Goal: Answer question/provide support: Share knowledge or assist other users

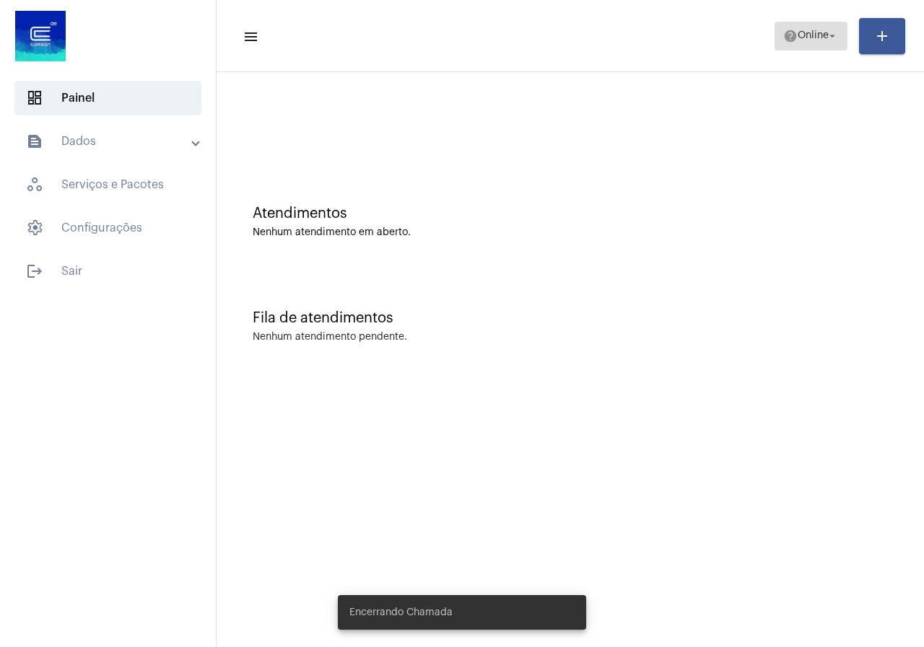
click at [786, 46] on span "help Online arrow_drop_down" at bounding box center [811, 35] width 56 height 26
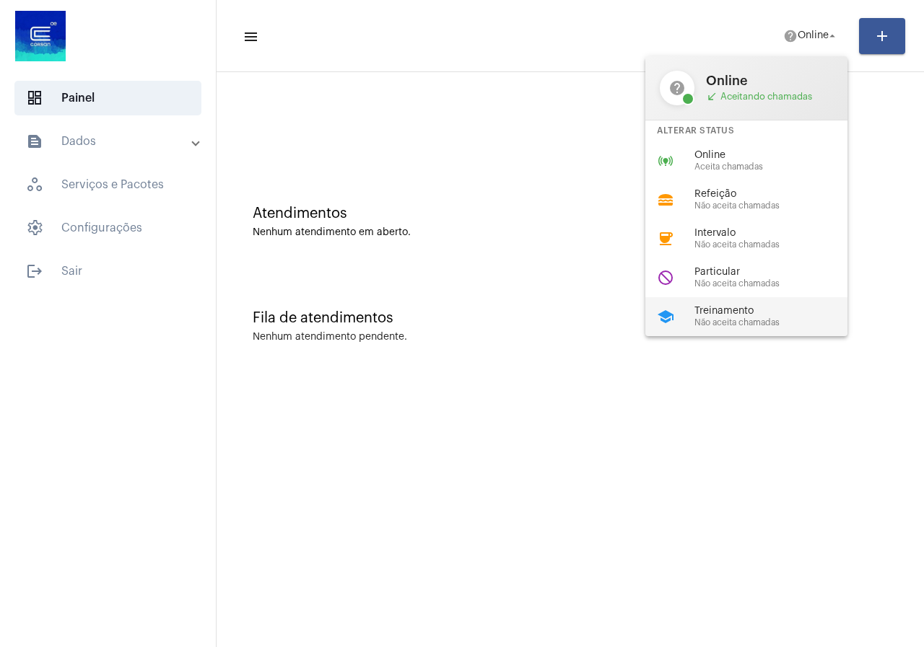
click at [762, 315] on span "Treinamento" at bounding box center [776, 311] width 165 height 11
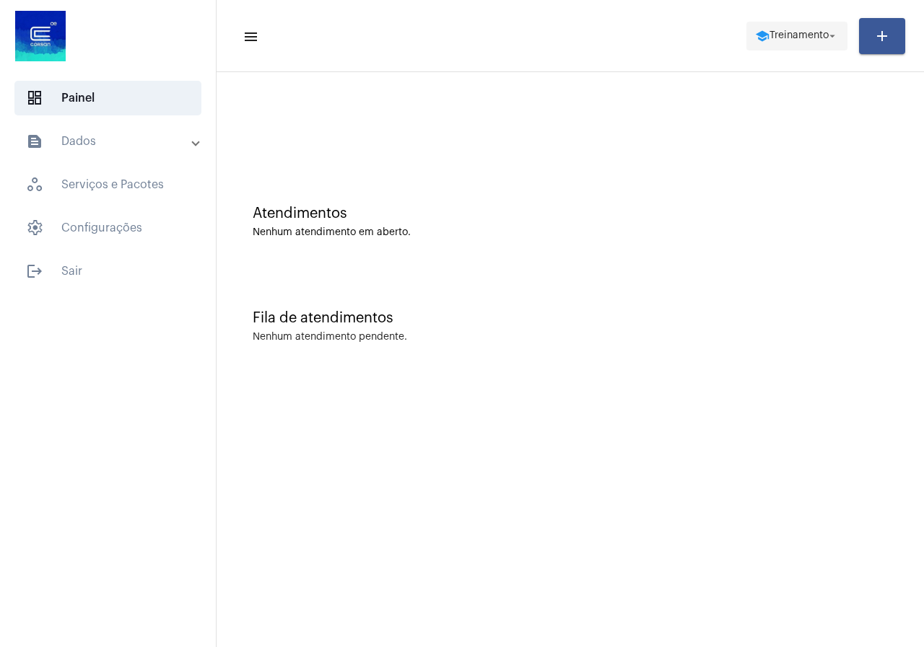
click at [755, 41] on mat-icon "school" at bounding box center [762, 36] width 14 height 14
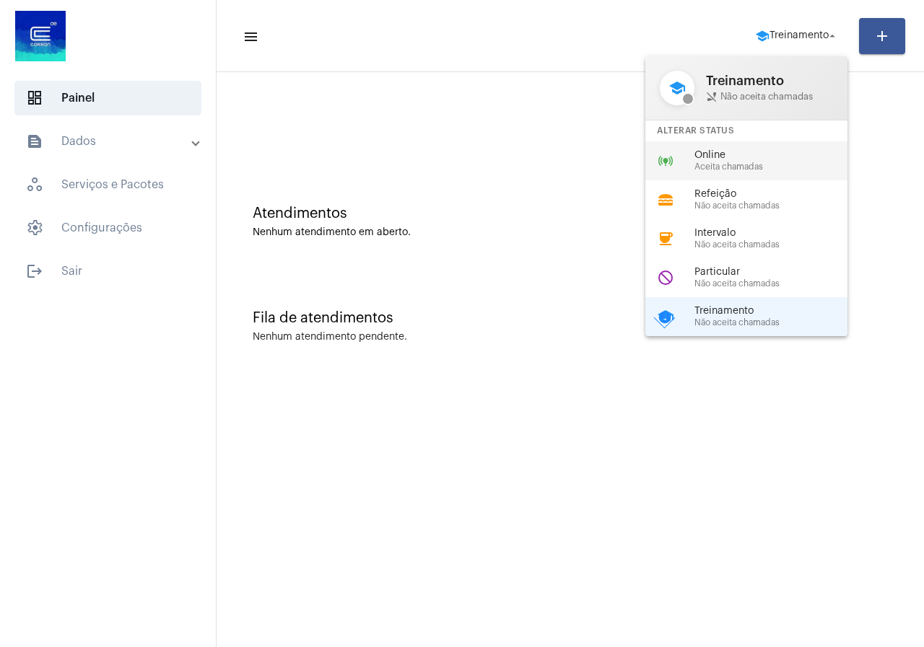
click at [753, 161] on div "Online Aceita chamadas" at bounding box center [776, 161] width 165 height 22
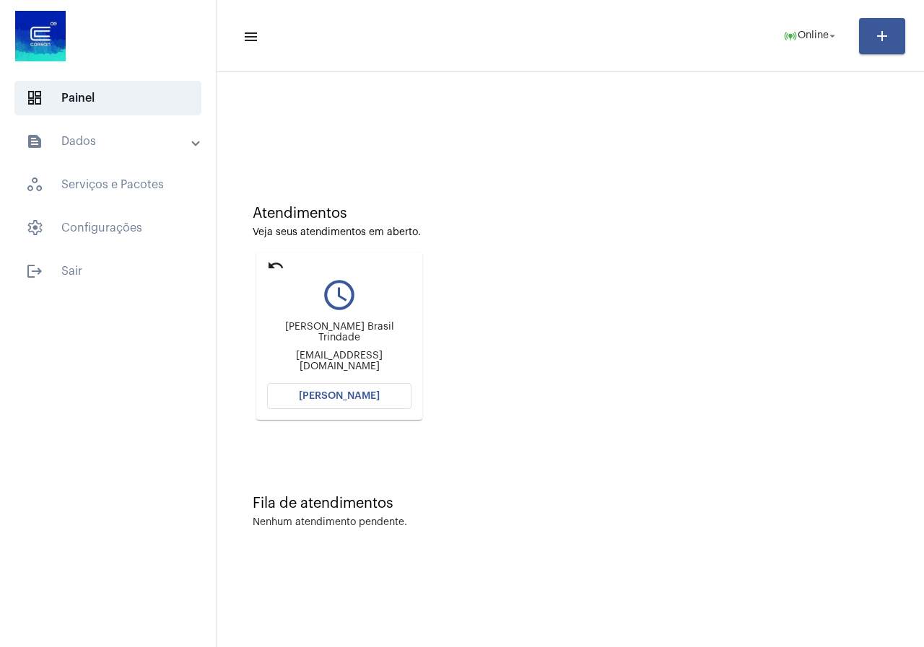
click at [335, 401] on button "[PERSON_NAME]" at bounding box center [339, 396] width 144 height 26
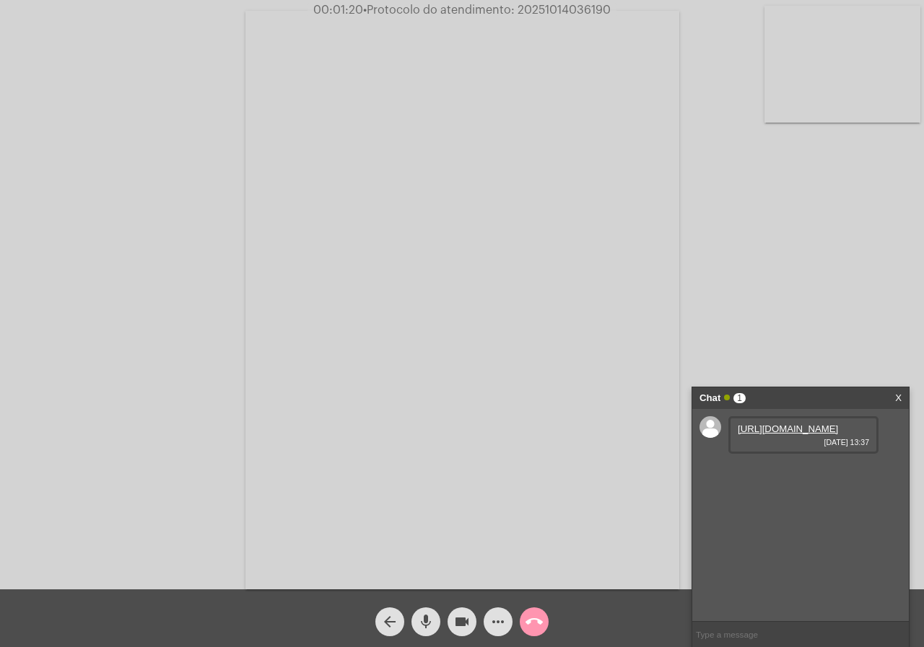
click at [795, 434] on link "https://neft-transfer-bucket.s3.amazonaws.com/temp-0627c72a-05a9-8102-3d7c-1336…" at bounding box center [788, 429] width 100 height 11
click at [836, 476] on link "https://neft-transfer-bucket.s3.amazonaws.com/temp-b440e6ca-c0c9-4326-808d-55e9…" at bounding box center [788, 470] width 100 height 11
click at [9, 261] on div "Acessando Câmera e Microfone..." at bounding box center [461, 299] width 921 height 590
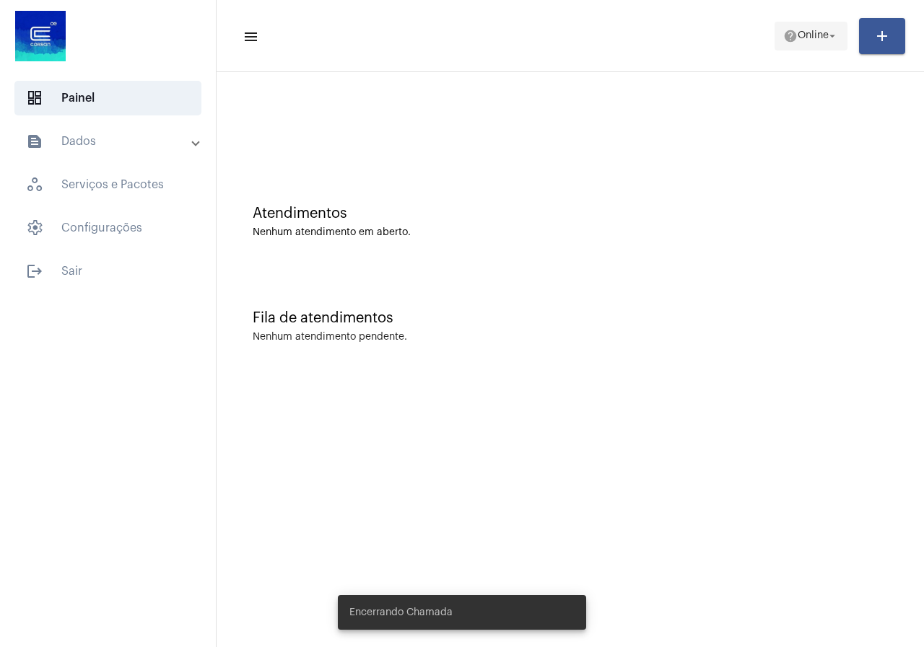
click at [805, 31] on span "Online" at bounding box center [812, 36] width 31 height 10
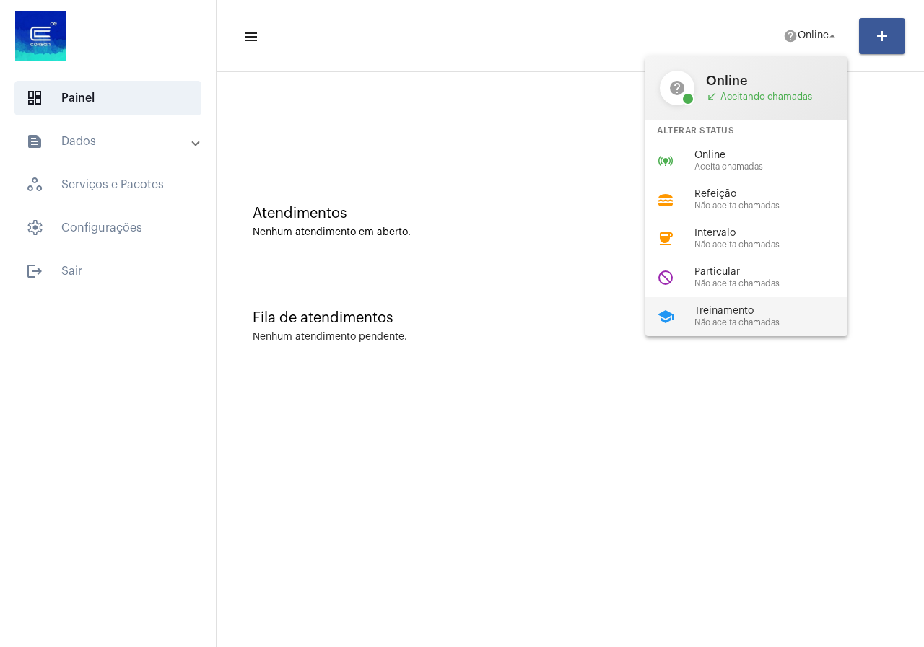
click at [734, 303] on div "school Treinamento Não aceita chamadas" at bounding box center [757, 316] width 225 height 39
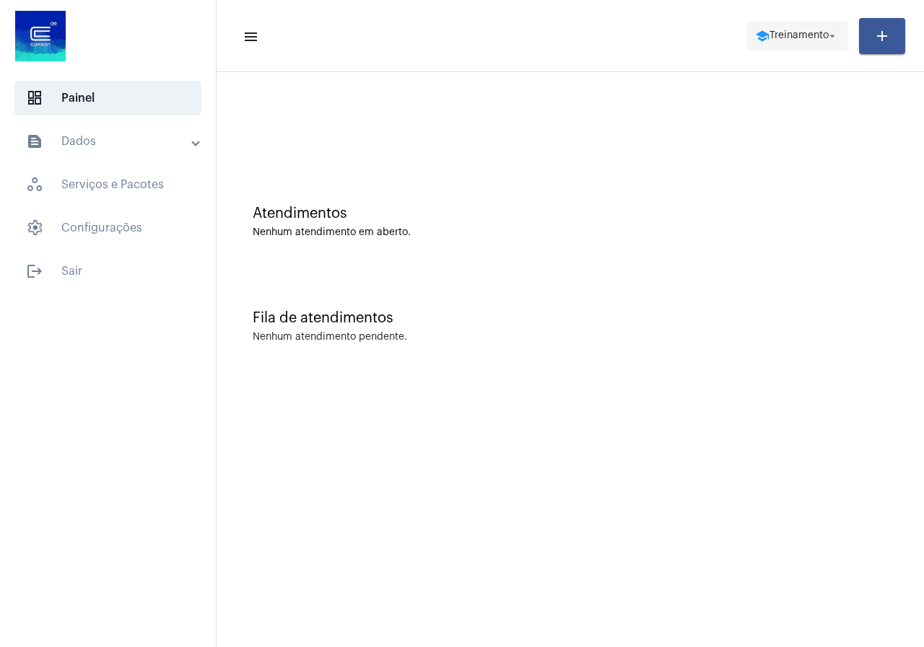
click at [746, 41] on button "school Treinamento arrow_drop_down" at bounding box center [796, 36] width 101 height 29
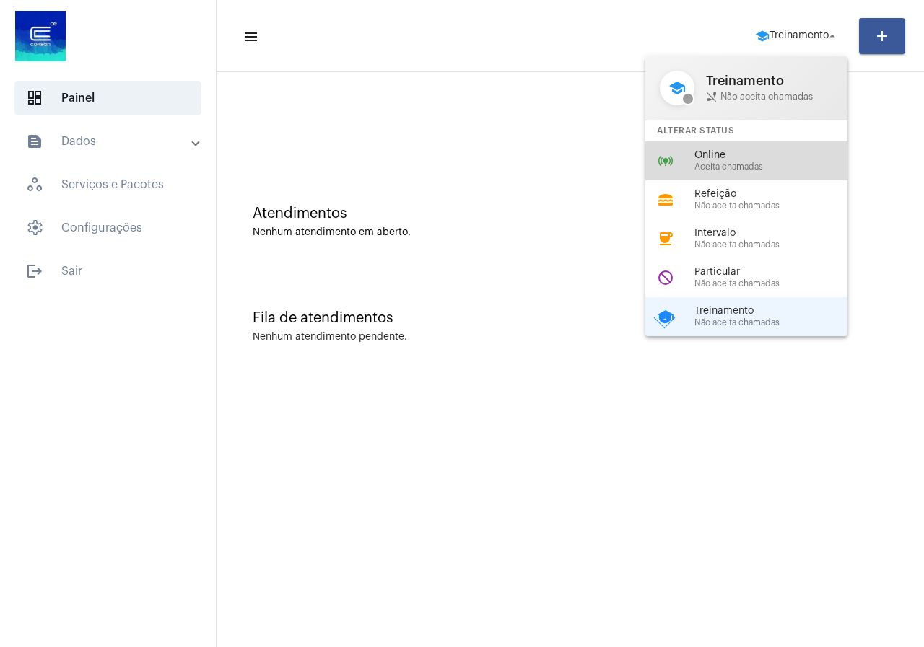
click at [702, 147] on div "online_prediction Online Aceita chamadas" at bounding box center [757, 160] width 225 height 39
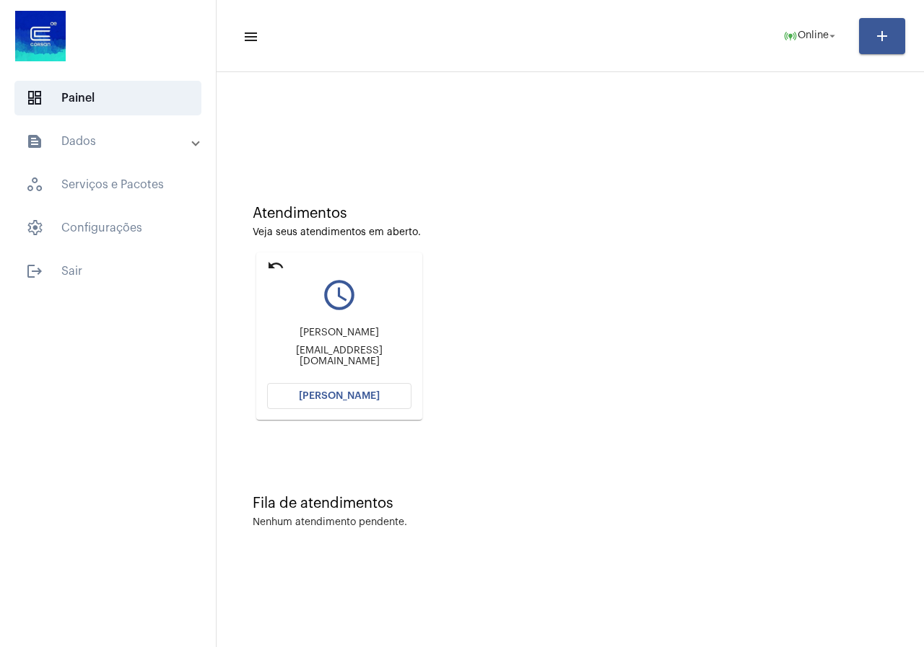
click at [361, 401] on span "[PERSON_NAME]" at bounding box center [339, 396] width 81 height 10
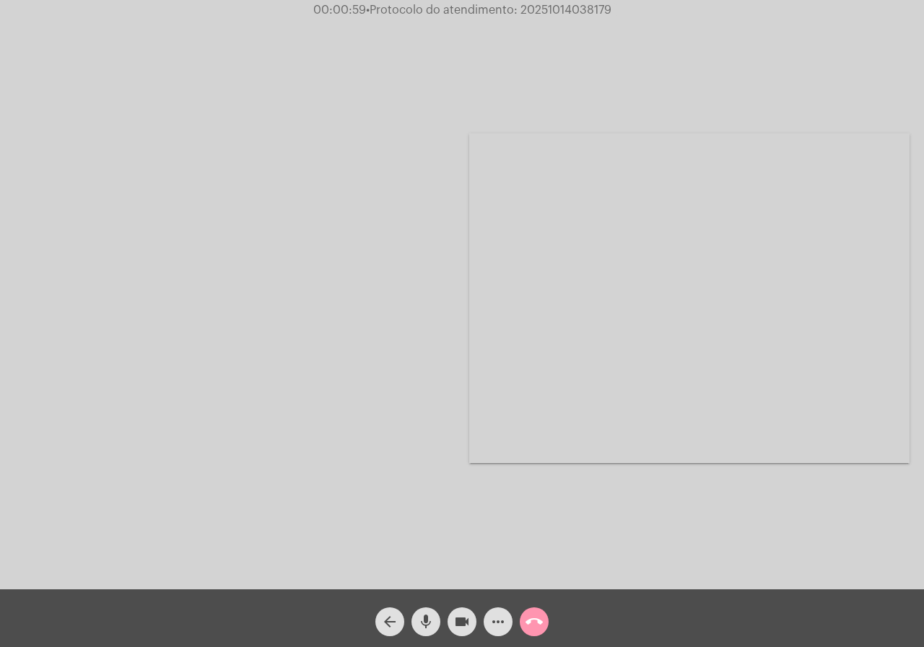
click at [541, 619] on mat-icon "call_end" at bounding box center [533, 621] width 17 height 17
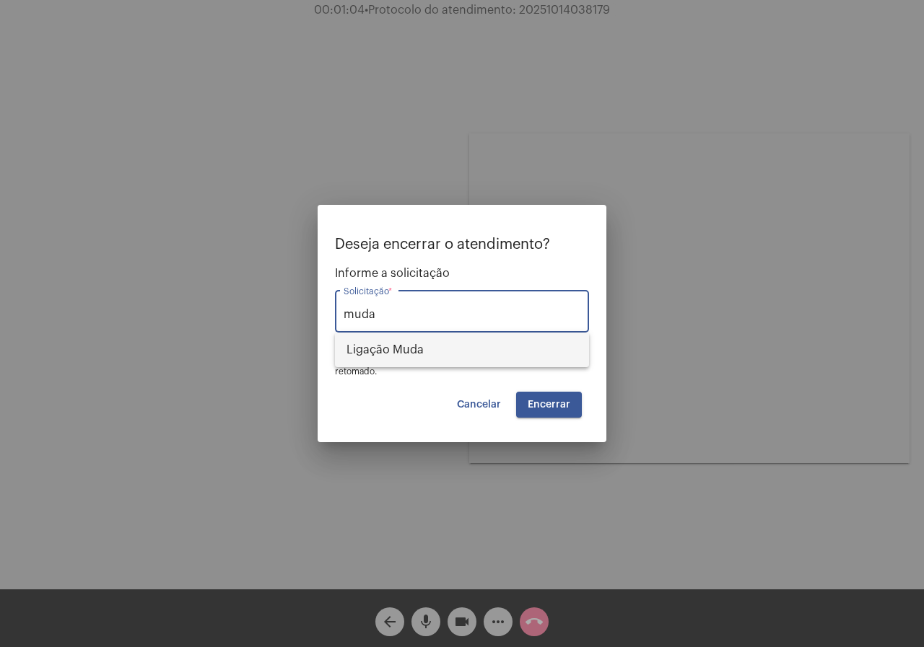
click at [433, 355] on span "Ligação Muda" at bounding box center [461, 350] width 231 height 35
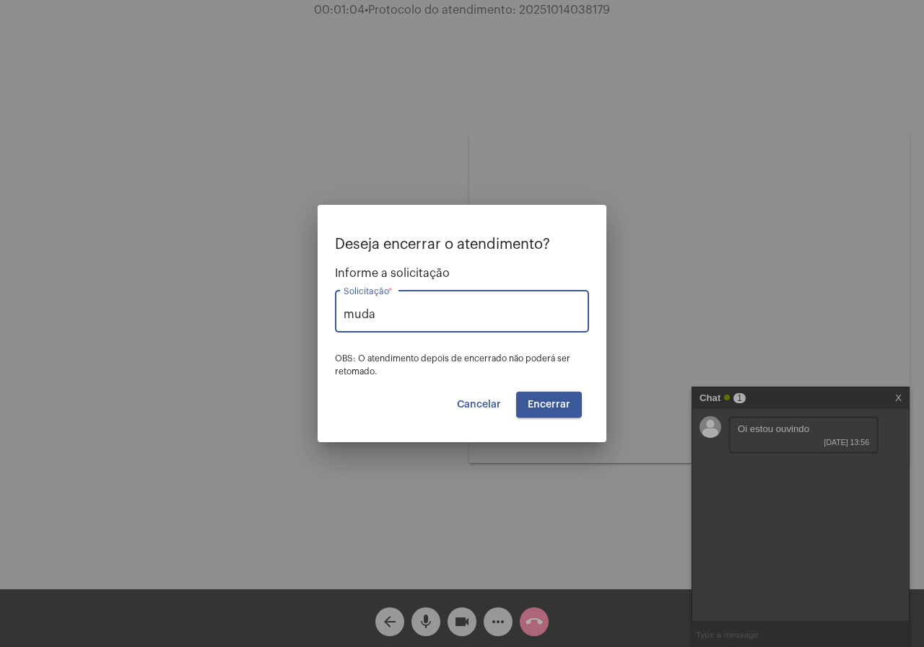
type input "Ligação Muda"
click at [454, 405] on button "Cancelar" at bounding box center [478, 405] width 67 height 26
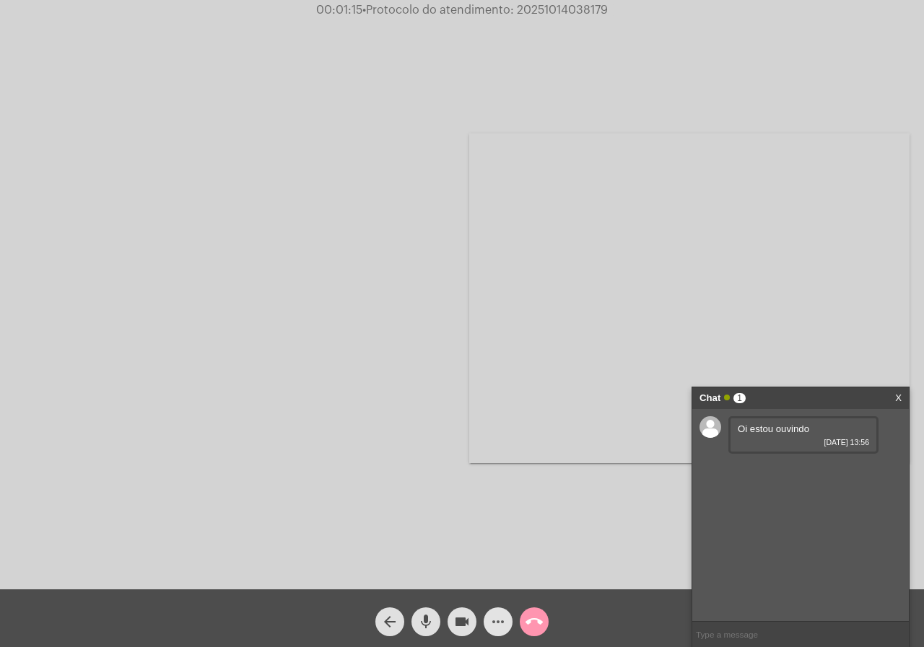
click at [504, 626] on mat-icon "more_horiz" at bounding box center [497, 621] width 17 height 17
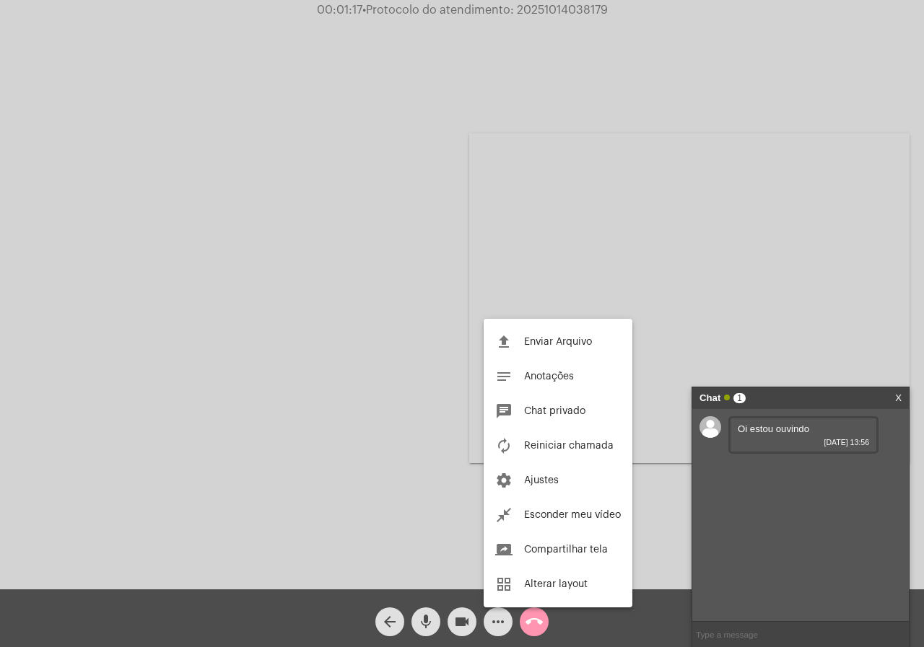
click at [78, 494] on div at bounding box center [462, 323] width 924 height 647
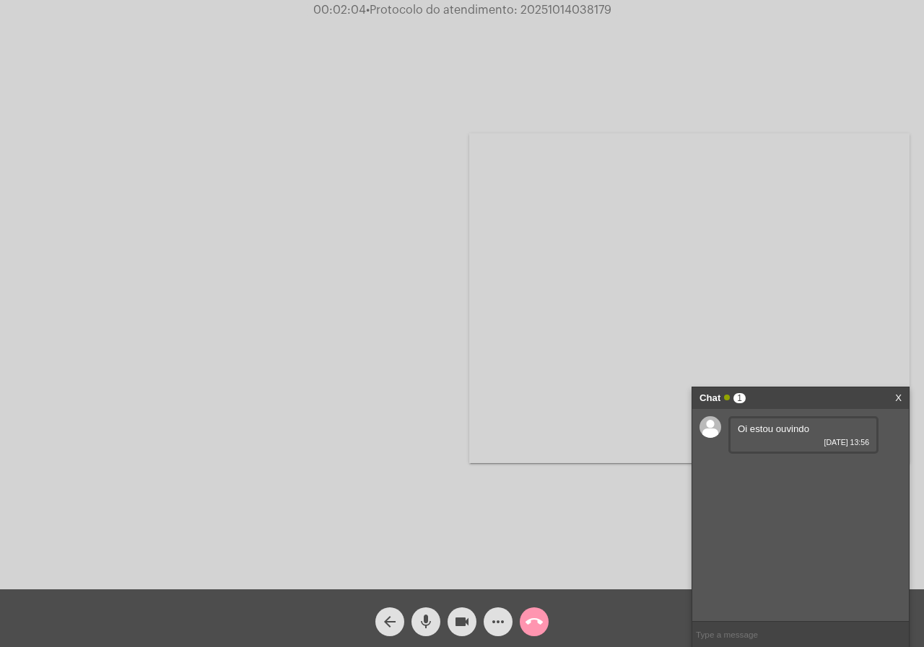
click at [545, 630] on button "call_end" at bounding box center [534, 622] width 29 height 29
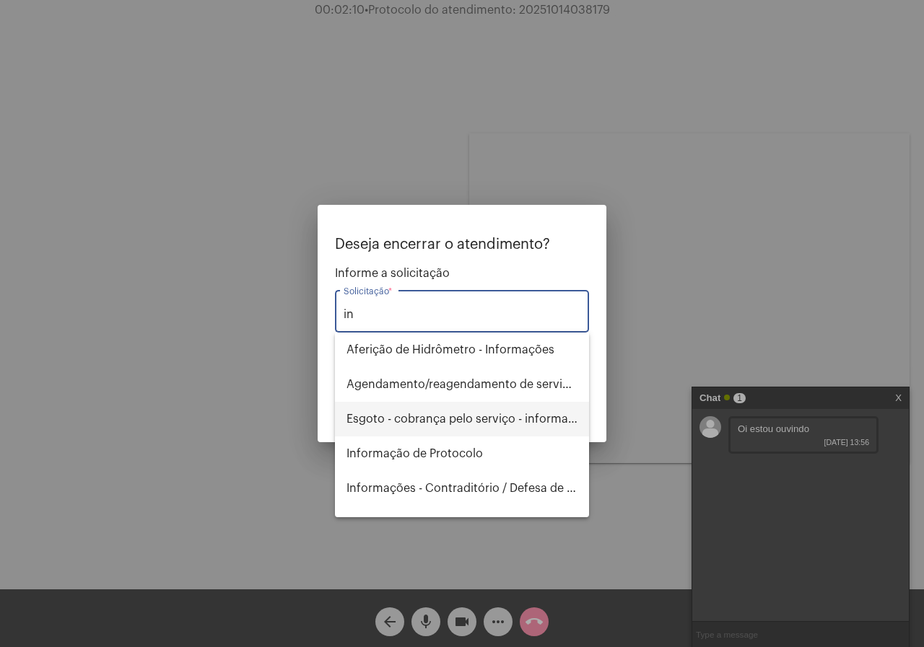
type input "i"
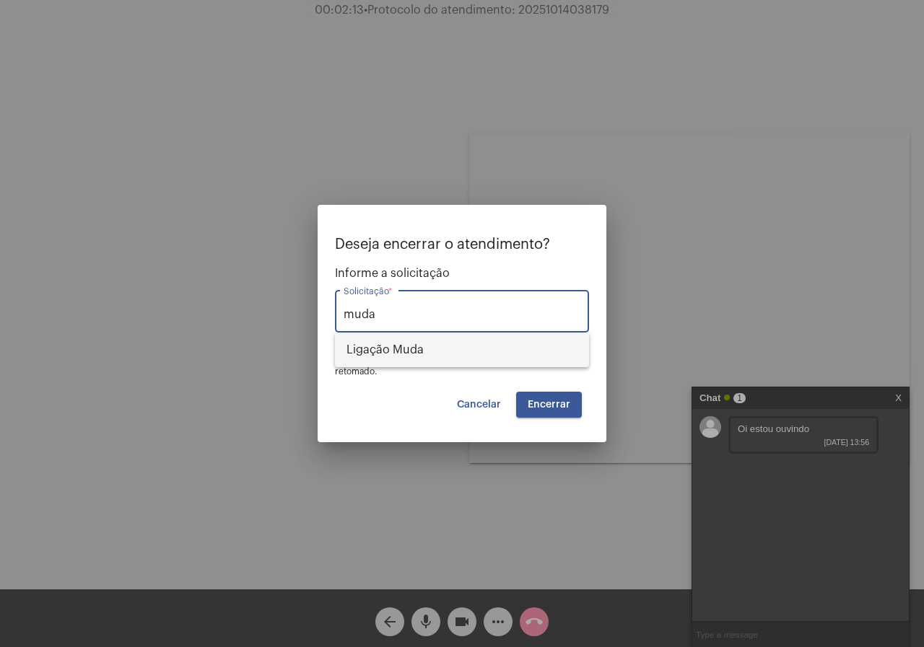
click at [392, 341] on span "Ligação Muda" at bounding box center [461, 350] width 231 height 35
type input "Ligação Muda"
click at [561, 403] on span "Encerrar" at bounding box center [549, 405] width 43 height 10
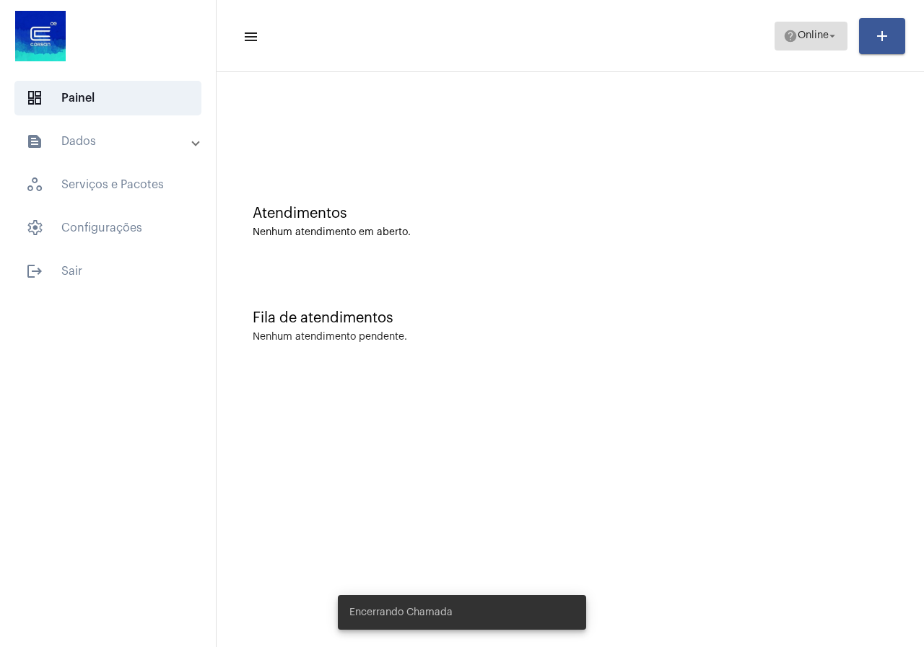
click at [791, 40] on mat-icon "help" at bounding box center [790, 36] width 14 height 14
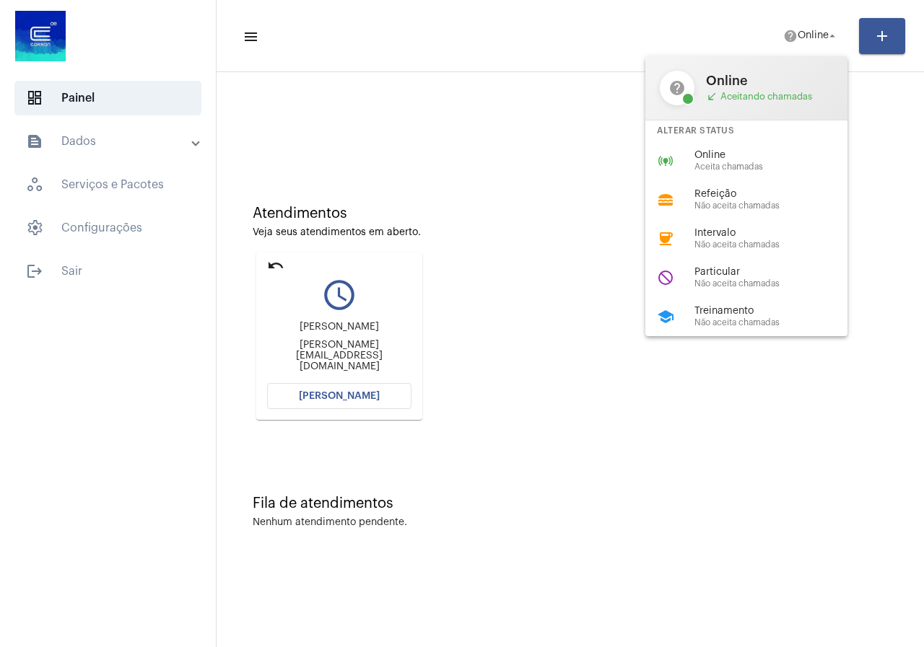
click at [283, 398] on div at bounding box center [462, 323] width 924 height 647
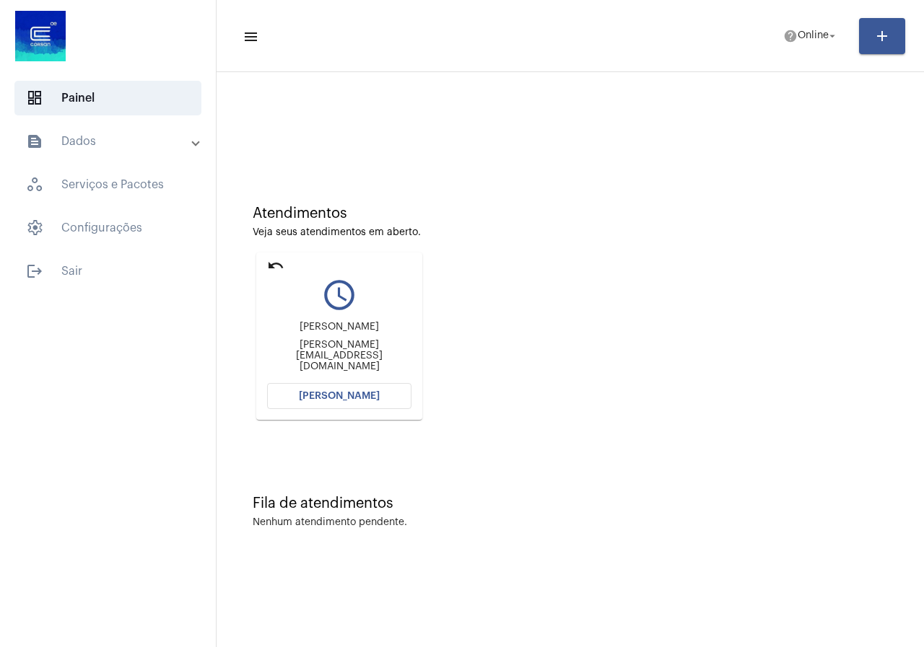
click at [283, 398] on button "[PERSON_NAME]" at bounding box center [339, 396] width 144 height 26
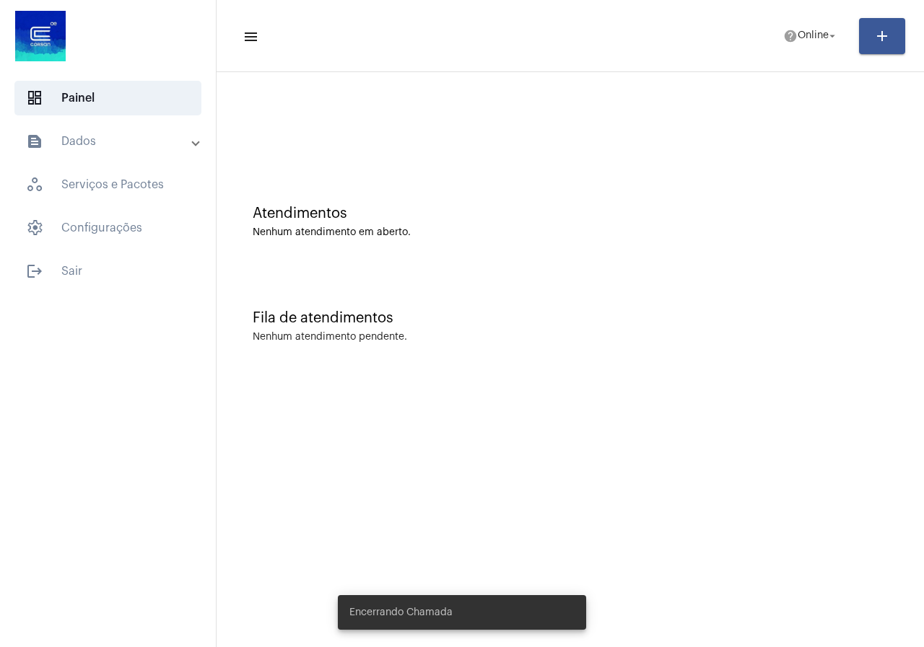
click at [805, 38] on span "Online" at bounding box center [812, 36] width 31 height 10
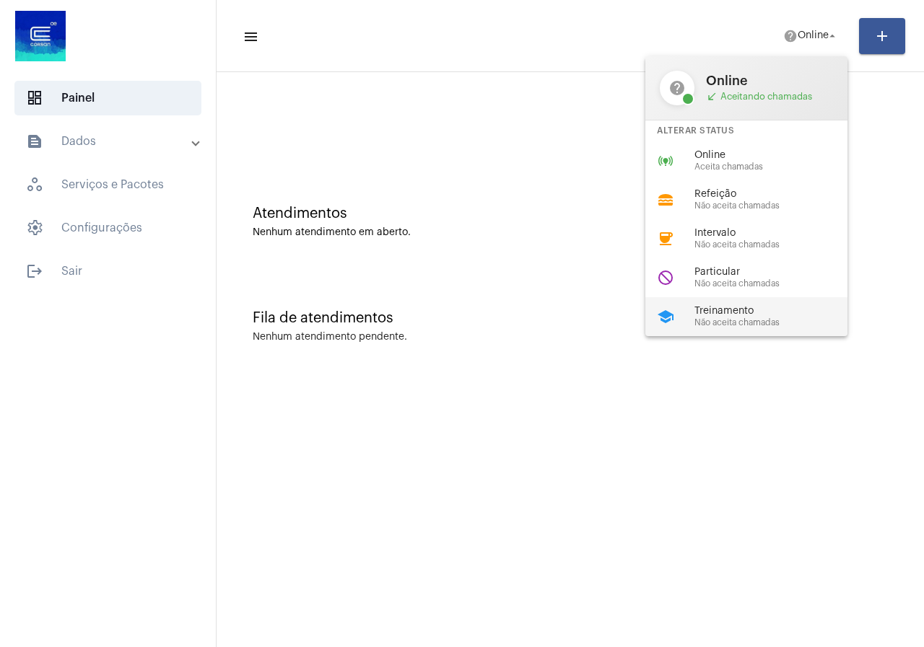
click at [757, 309] on span "Treinamento" at bounding box center [776, 311] width 165 height 11
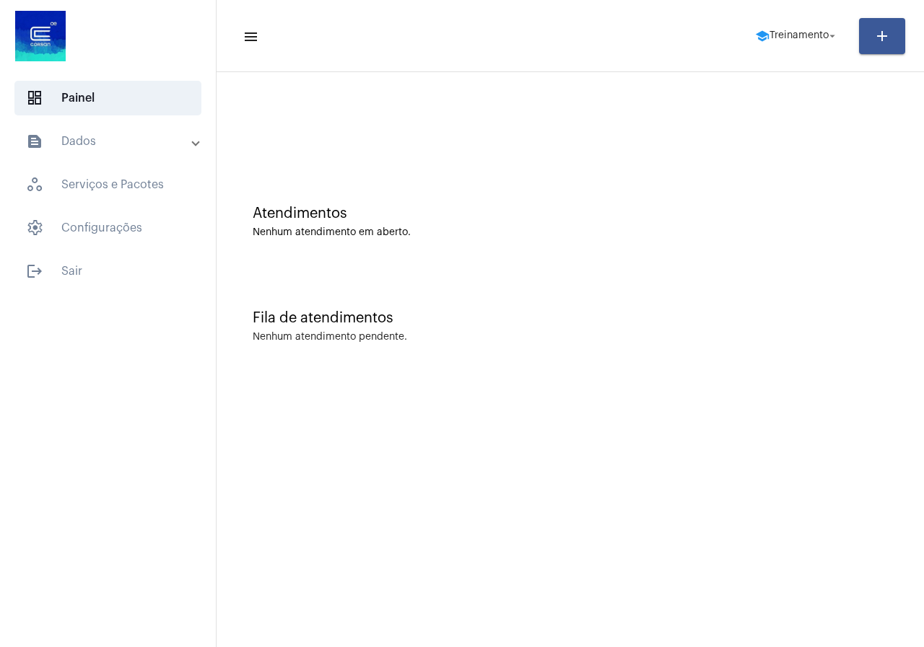
click at [38, 138] on mat-icon "text_snippet_outlined" at bounding box center [34, 141] width 17 height 17
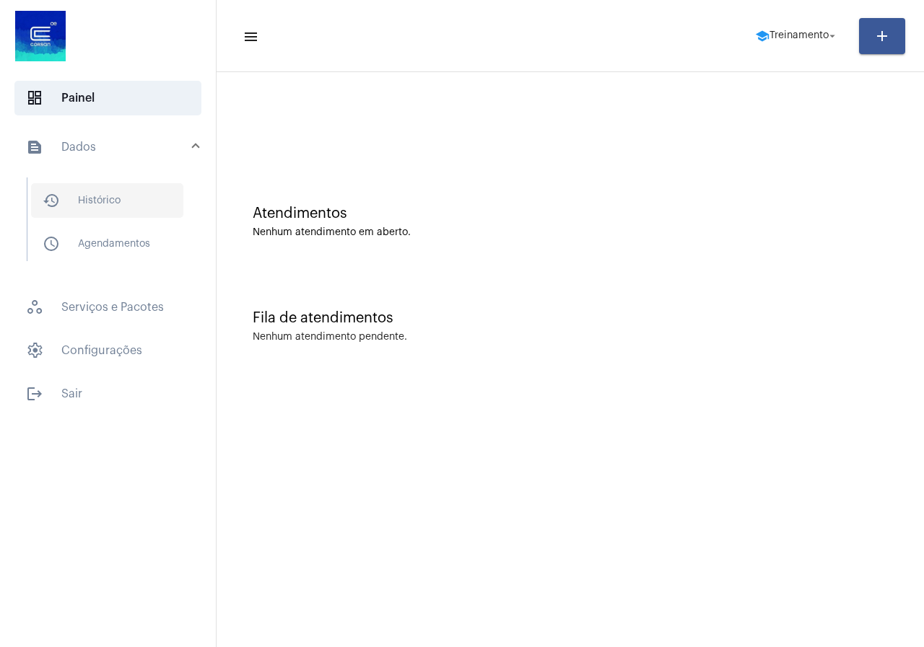
click at [89, 193] on span "history_outlined Histórico" at bounding box center [107, 200] width 152 height 35
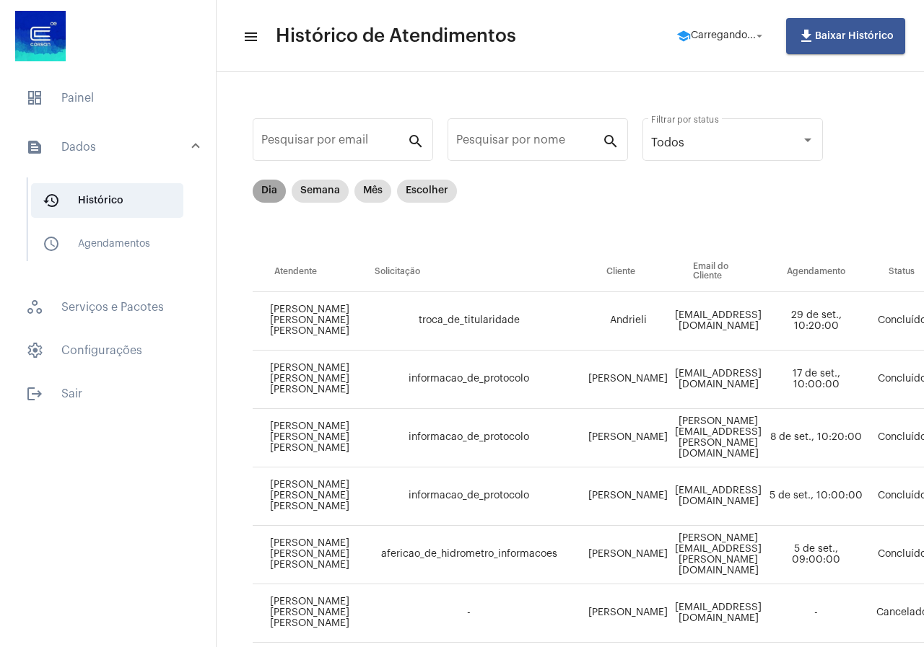
click at [263, 189] on mat-chip "Dia" at bounding box center [269, 191] width 33 height 23
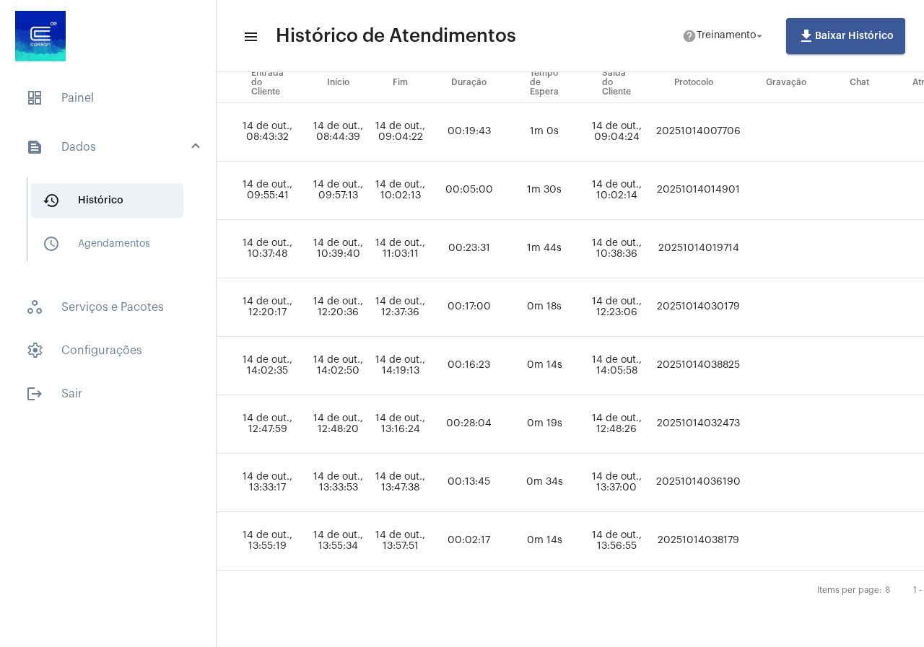
scroll to position [200, 776]
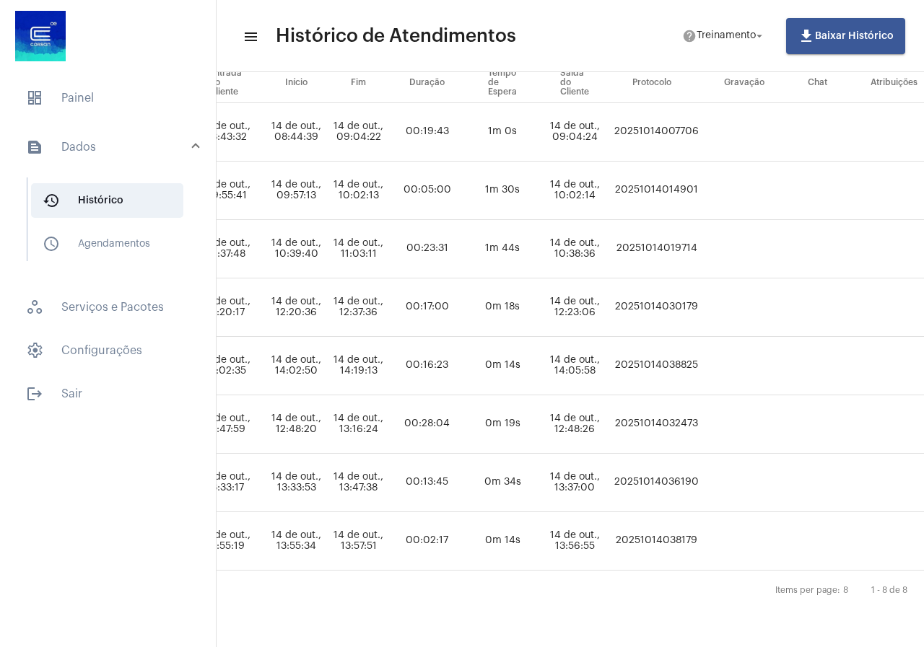
click at [702, 361] on td "20251014038825" at bounding box center [657, 366] width 92 height 58
click at [702, 358] on td "20251014038825" at bounding box center [657, 366] width 92 height 58
copy td "20251014038825"
click at [93, 105] on span "dashboard Painel" at bounding box center [107, 98] width 187 height 35
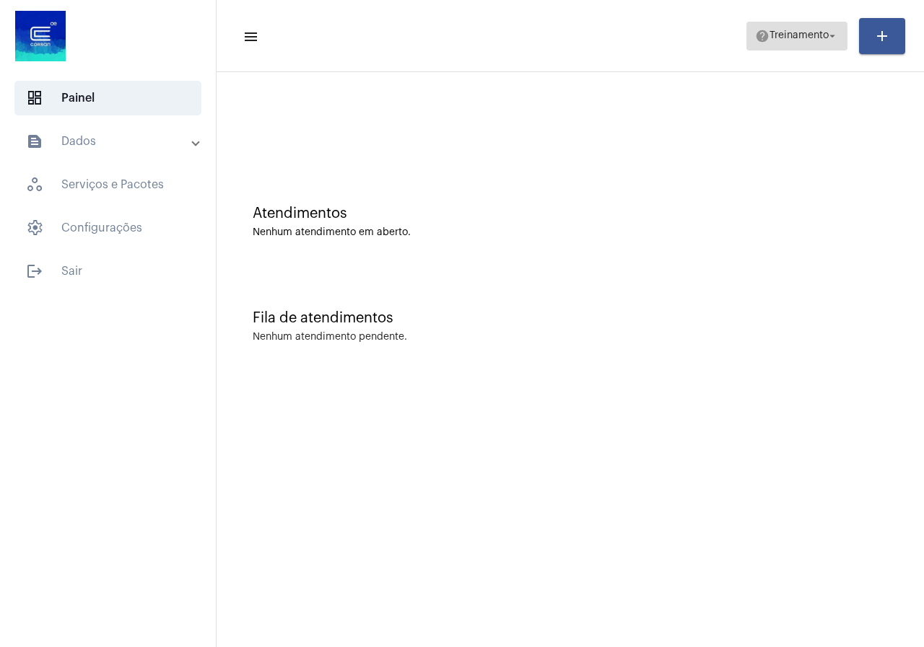
click at [815, 36] on span "Treinamento" at bounding box center [798, 36] width 59 height 10
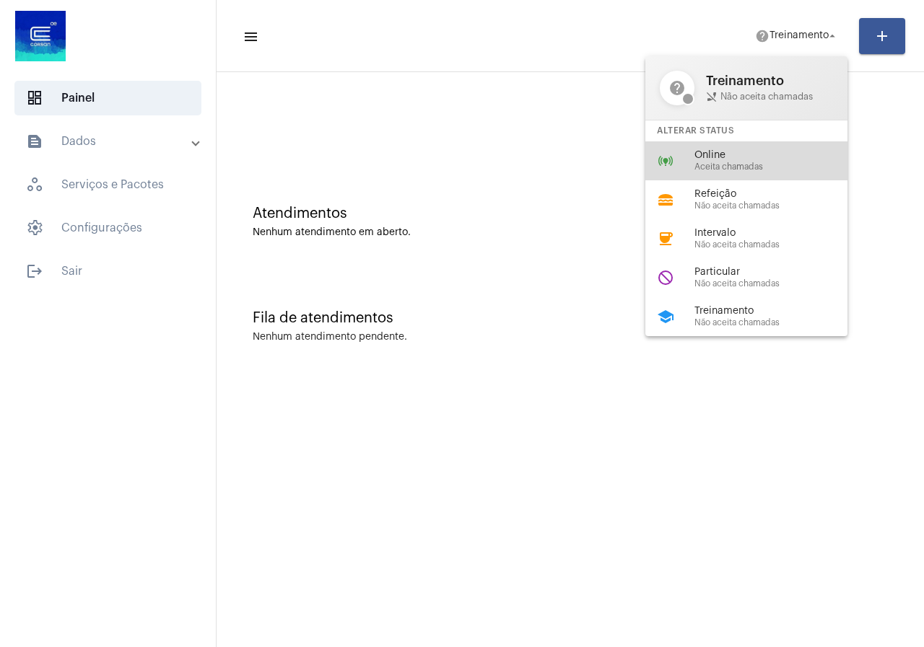
click at [714, 154] on span "Online" at bounding box center [776, 155] width 165 height 11
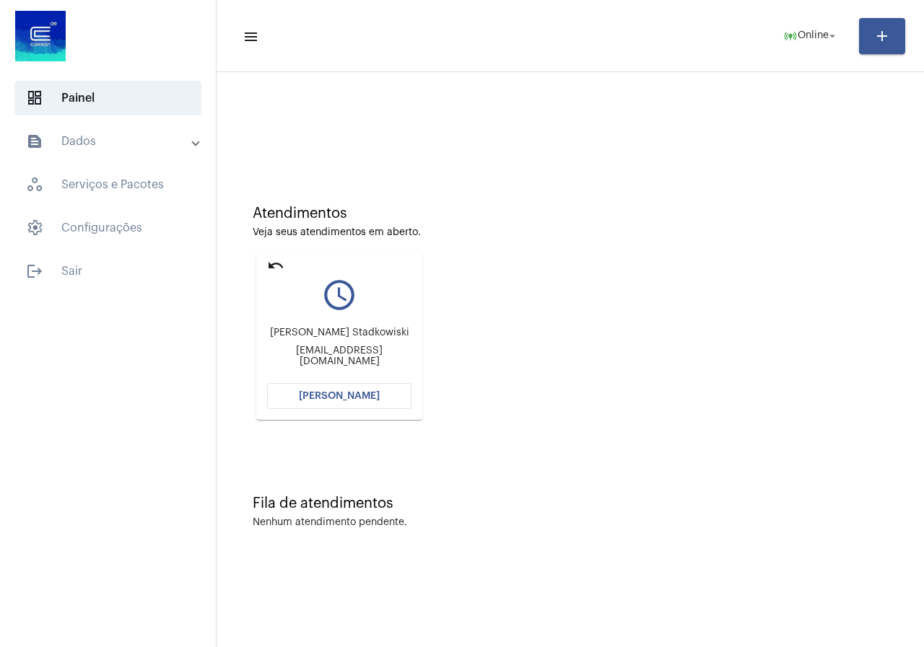
click at [355, 403] on button "[PERSON_NAME]" at bounding box center [339, 396] width 144 height 26
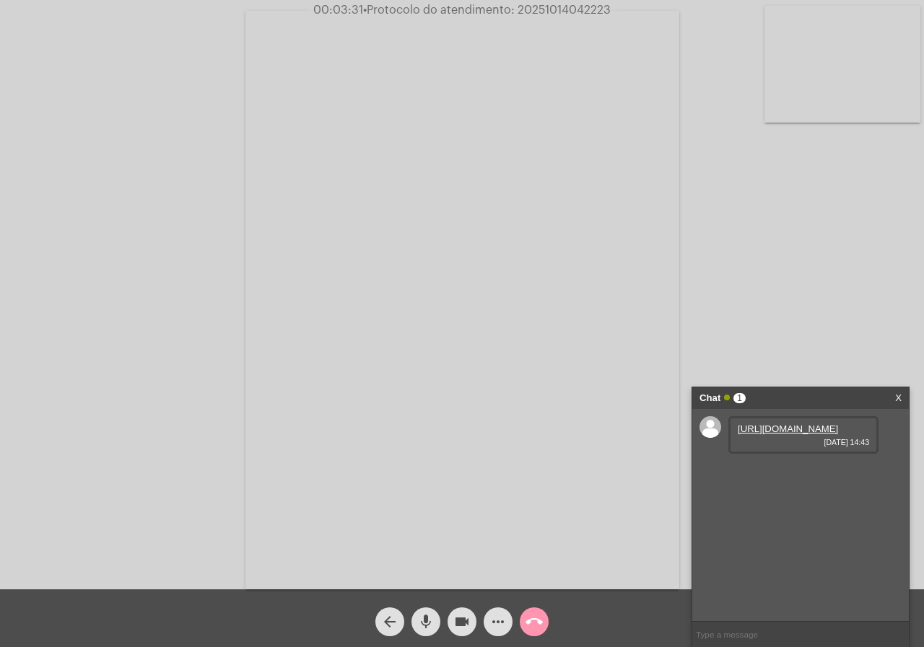
click at [795, 433] on link "https://neft-transfer-bucket.s3.amazonaws.com/temp-6f30d5b8-5c86-27fd-4ad3-e8f6…" at bounding box center [788, 429] width 100 height 11
click at [766, 476] on link "https://neft-transfer-bucket.s3.amazonaws.com/temp-7acf97ff-73bd-8afe-18d8-27a9…" at bounding box center [788, 470] width 100 height 11
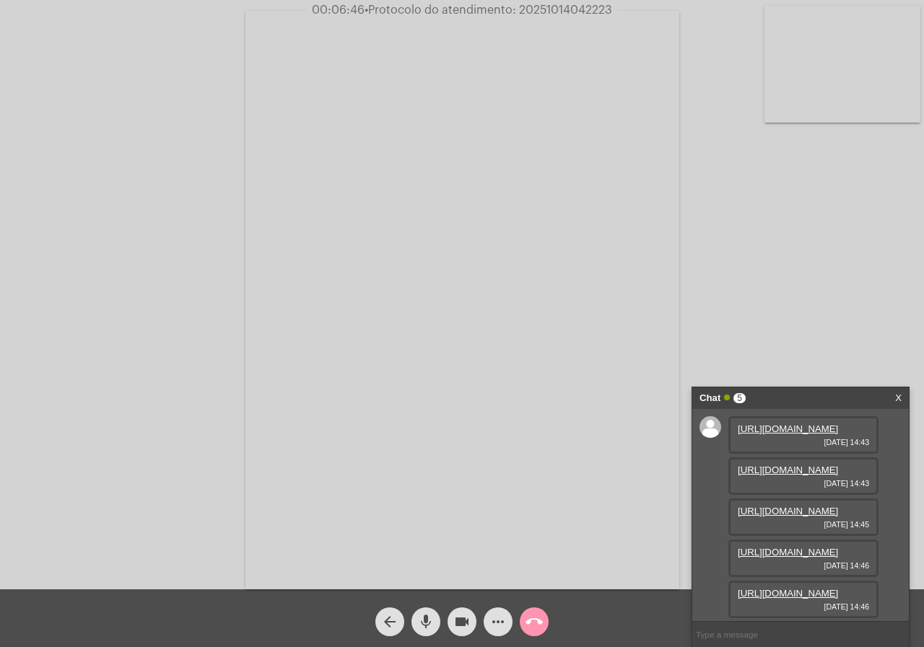
scroll to position [86, 0]
click at [803, 540] on div "https://neft-transfer-bucket.s3.amazonaws.com/temp-8b37364f-da42-11fa-98e9-6a8d…" at bounding box center [803, 559] width 150 height 38
click at [787, 547] on link "https://neft-transfer-bucket.s3.amazonaws.com/temp-8b37364f-da42-11fa-98e9-6a8d…" at bounding box center [788, 552] width 100 height 11
click at [780, 588] on link "https://neft-transfer-bucket.s3.amazonaws.com/temp-54d3c9db-7cc6-9ec2-d5df-9c67…" at bounding box center [788, 593] width 100 height 11
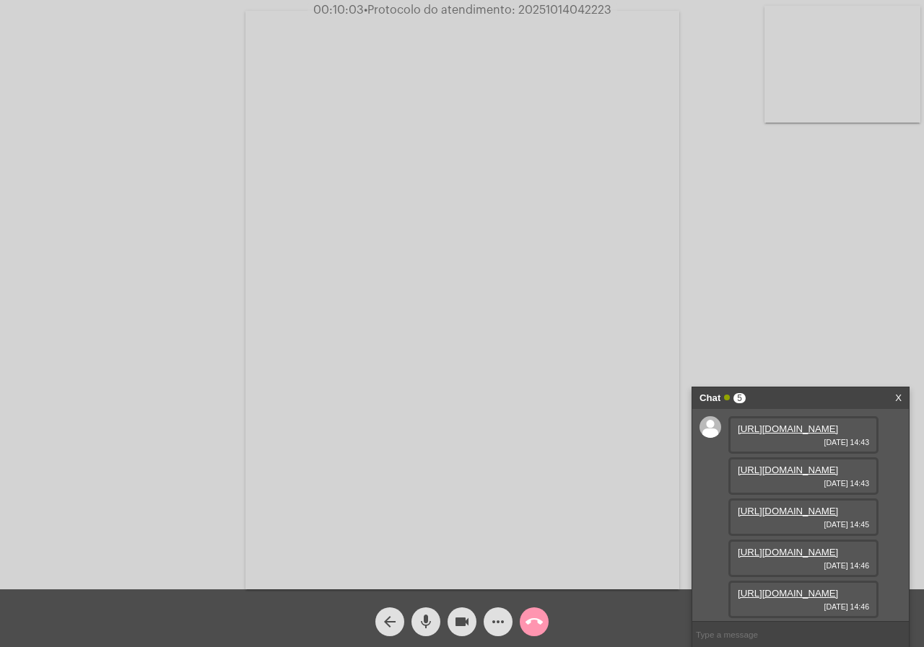
click at [494, 616] on mat-icon "more_horiz" at bounding box center [497, 621] width 17 height 17
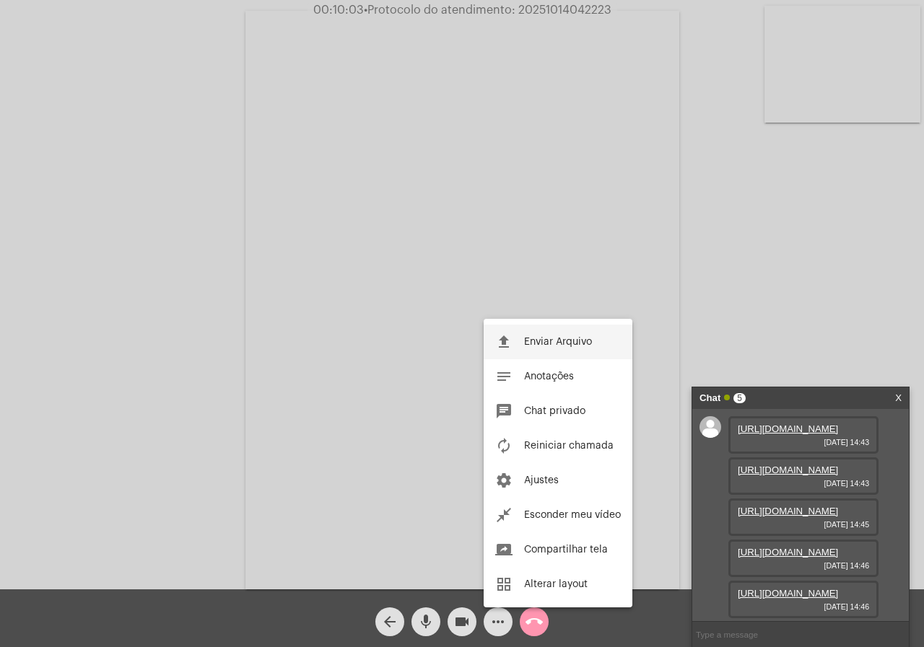
click at [517, 333] on button "file_upload Enviar Arquivo" at bounding box center [557, 342] width 149 height 35
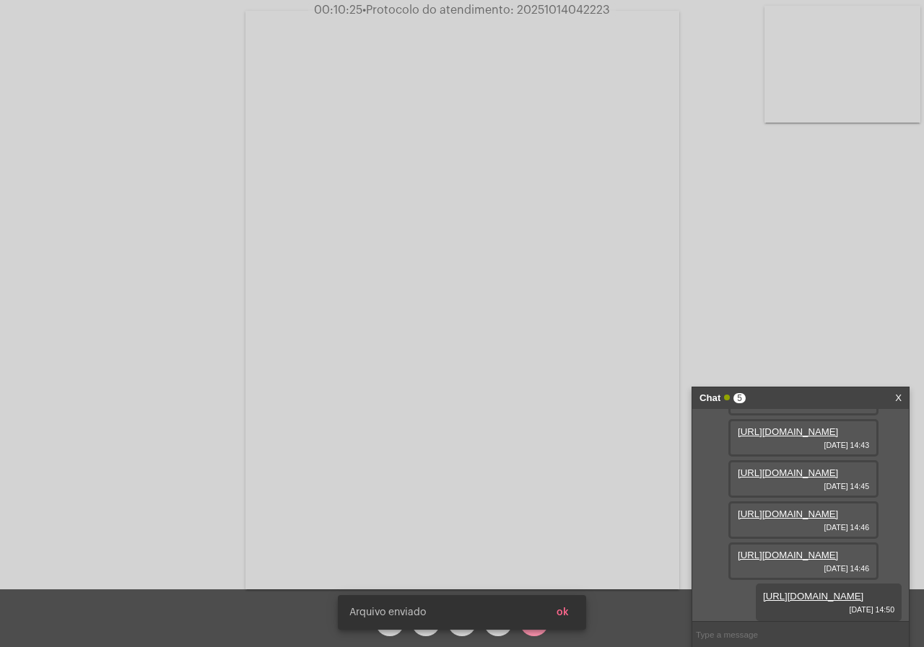
scroll to position [233, 0]
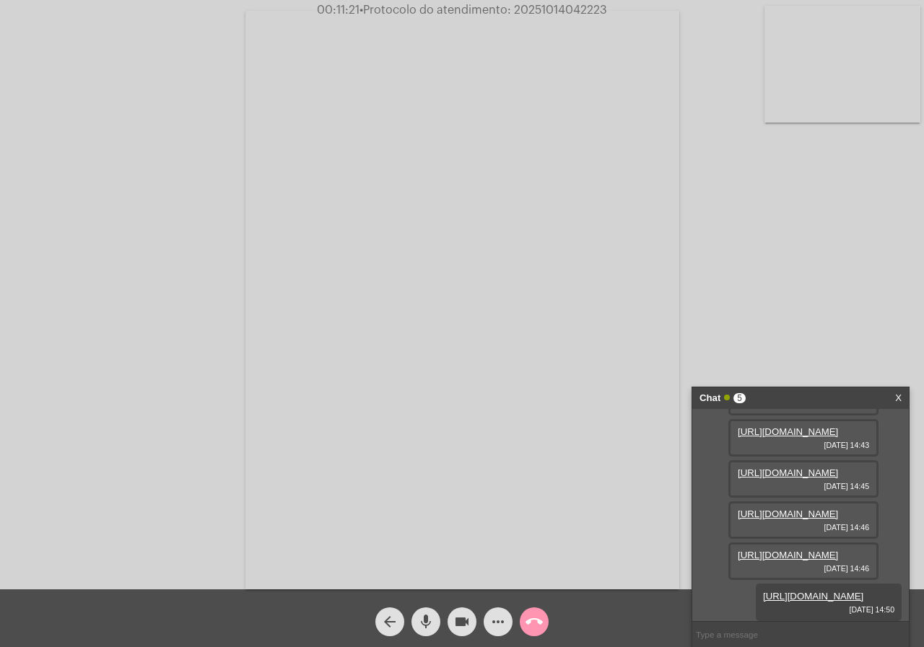
click at [561, 17] on span "00:11:21 • Protocolo do atendimento: 20251014042223" at bounding box center [462, 10] width 302 height 14
click at [556, 7] on span "• Protocolo do atendimento: 20251014042223" at bounding box center [485, 10] width 248 height 12
copy span "20251014042223"
click at [502, 621] on mat-icon "more_horiz" at bounding box center [497, 621] width 17 height 17
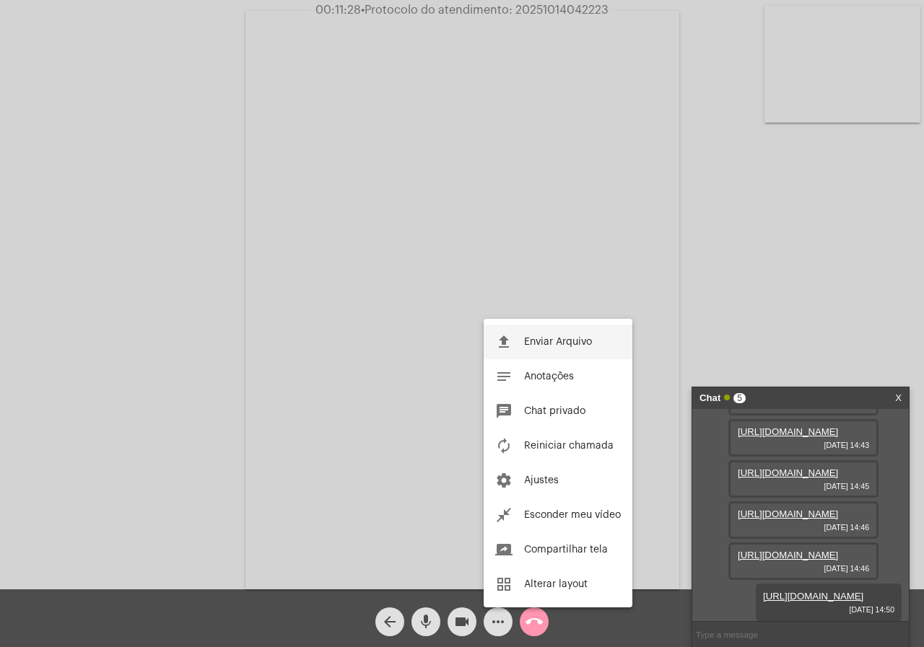
click at [548, 341] on span "Enviar Arquivo" at bounding box center [558, 342] width 68 height 10
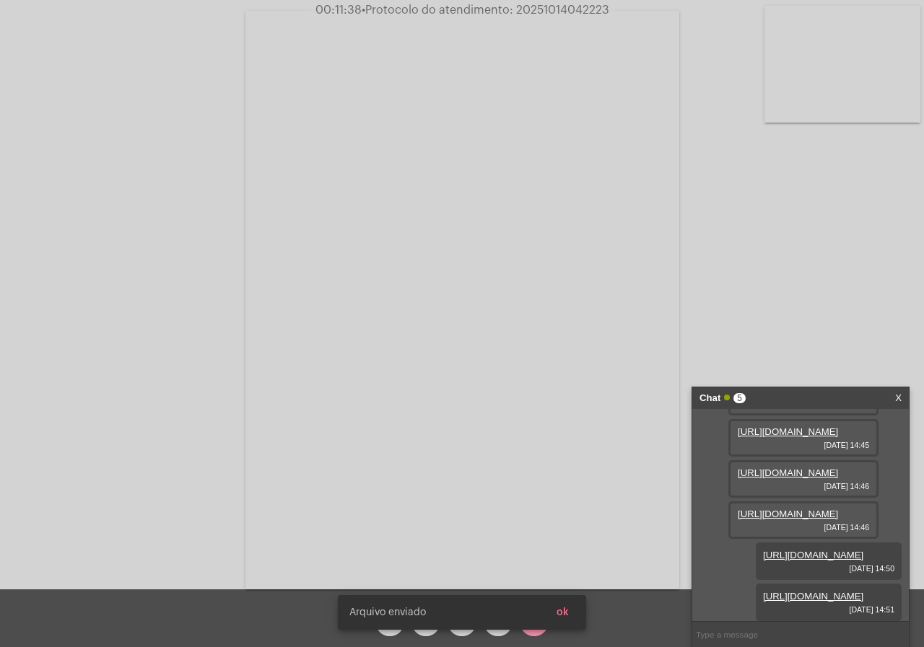
scroll to position [307, 0]
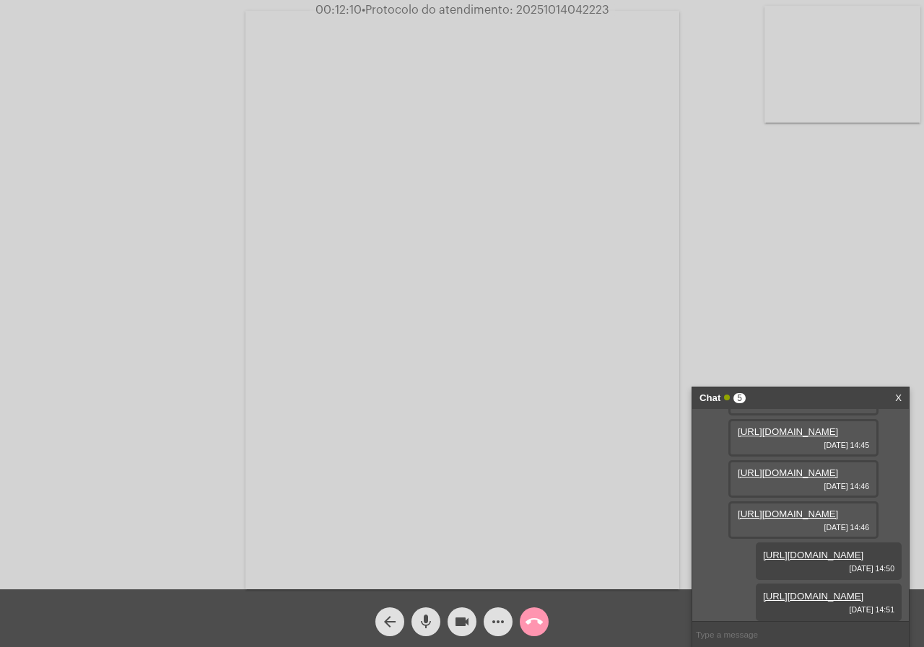
copy span "20251014042223"
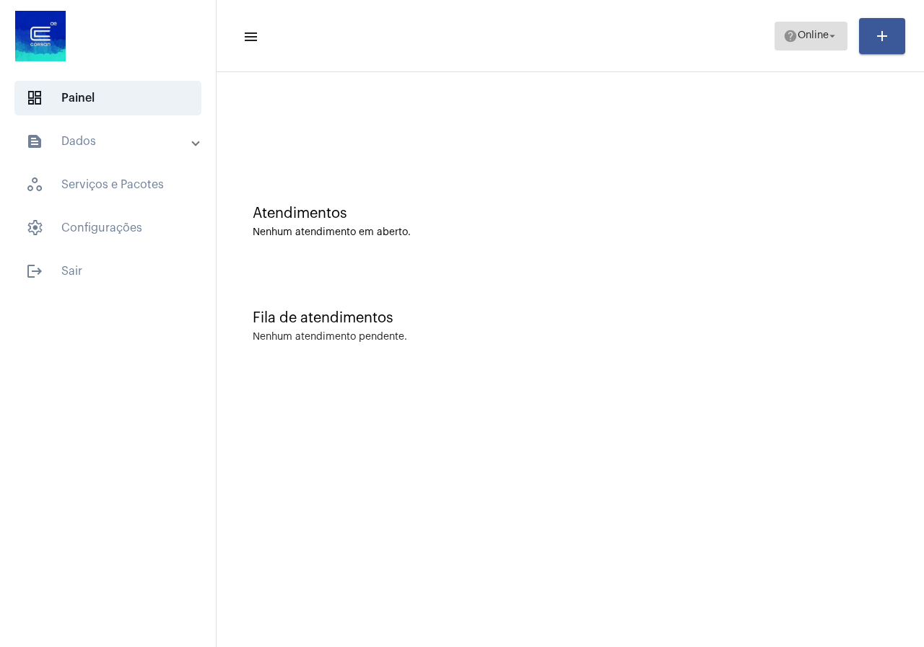
click at [796, 44] on span "help Online arrow_drop_down" at bounding box center [811, 35] width 56 height 26
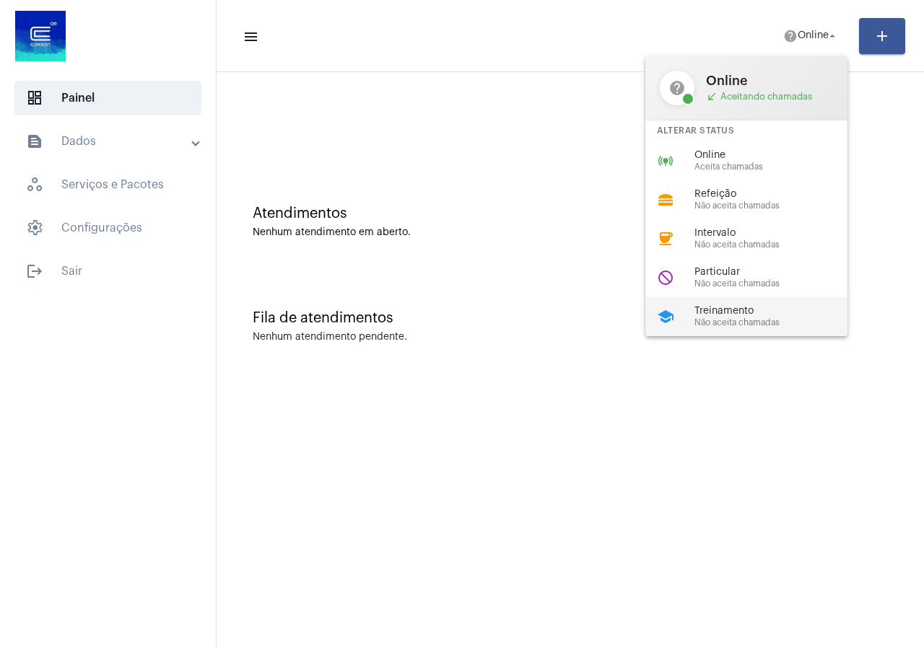
click at [748, 307] on span "Treinamento" at bounding box center [776, 311] width 165 height 11
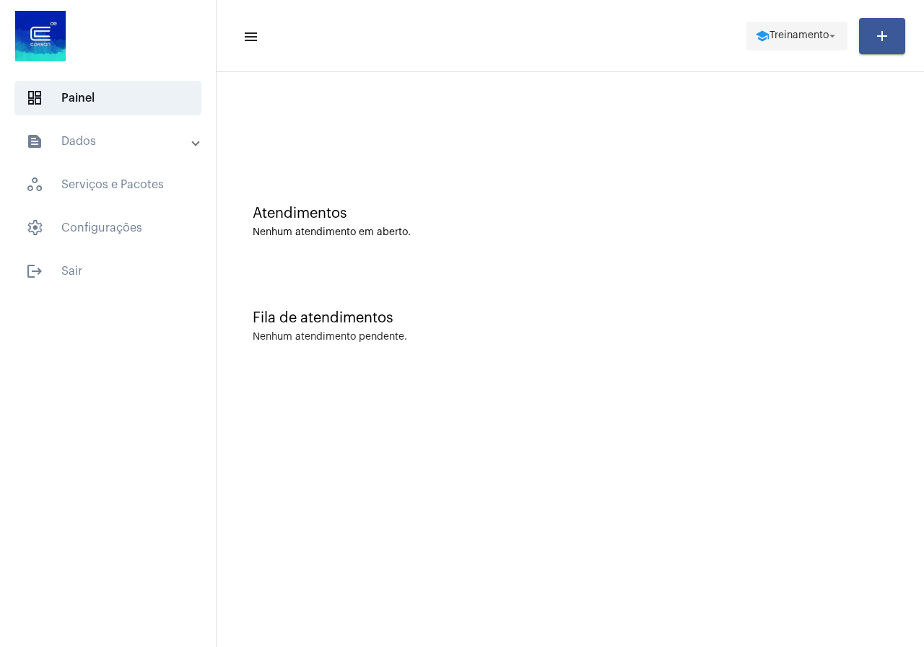
click at [792, 24] on span "school Treinamento arrow_drop_down" at bounding box center [797, 35] width 84 height 26
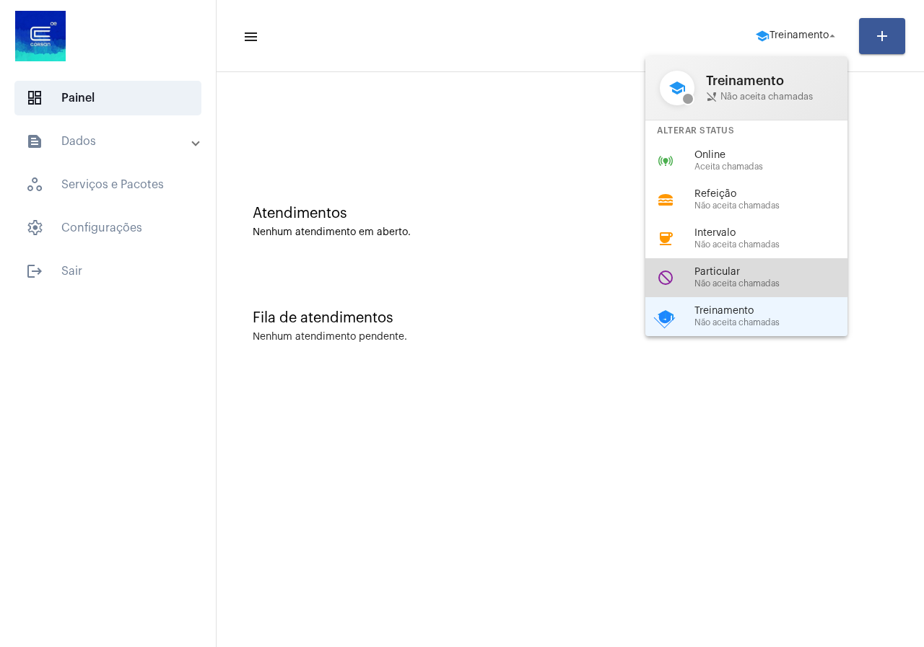
click at [712, 268] on span "Particular" at bounding box center [776, 272] width 165 height 11
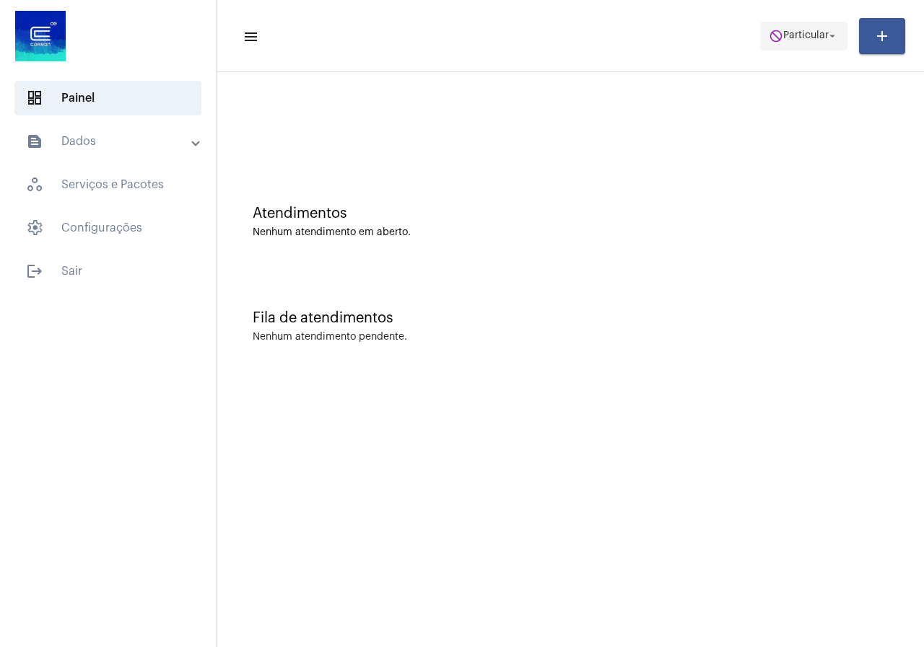
click at [769, 25] on span "do_not_disturb Particular arrow_drop_down" at bounding box center [804, 35] width 70 height 26
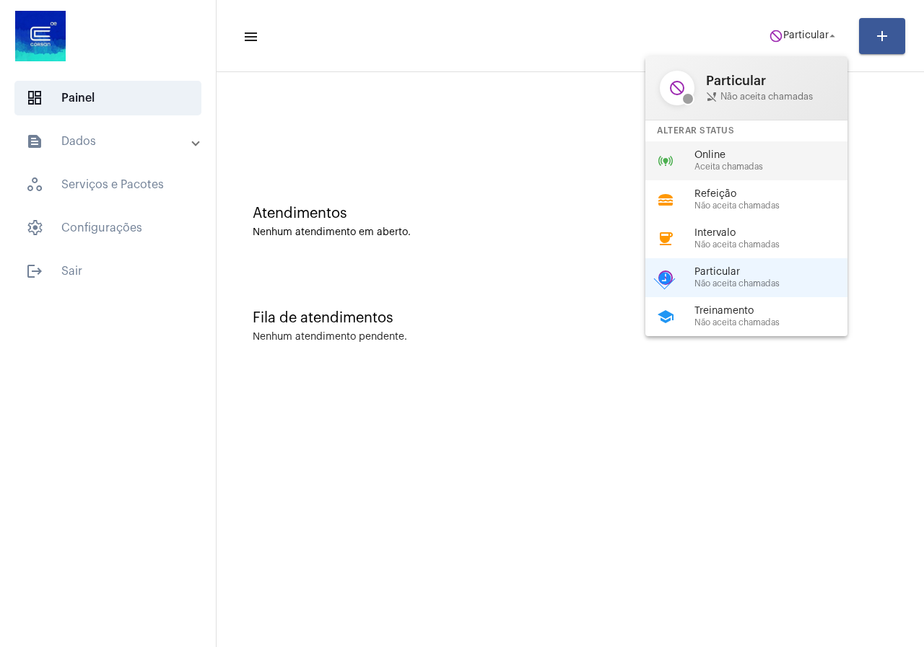
click at [731, 159] on span "Online" at bounding box center [776, 155] width 165 height 11
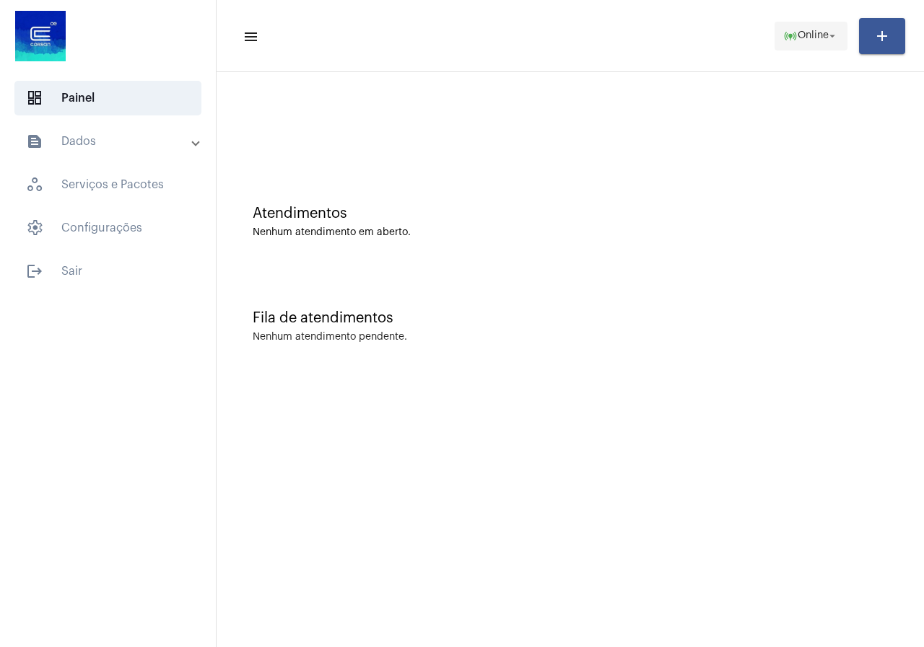
click at [805, 33] on span "Online" at bounding box center [812, 36] width 31 height 10
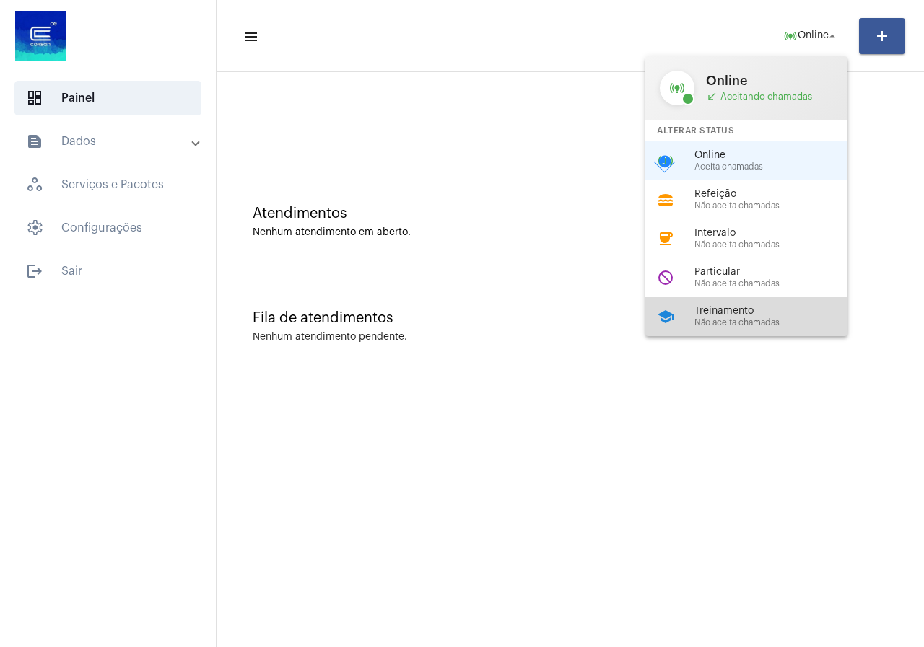
click at [750, 306] on span "Treinamento" at bounding box center [776, 311] width 165 height 11
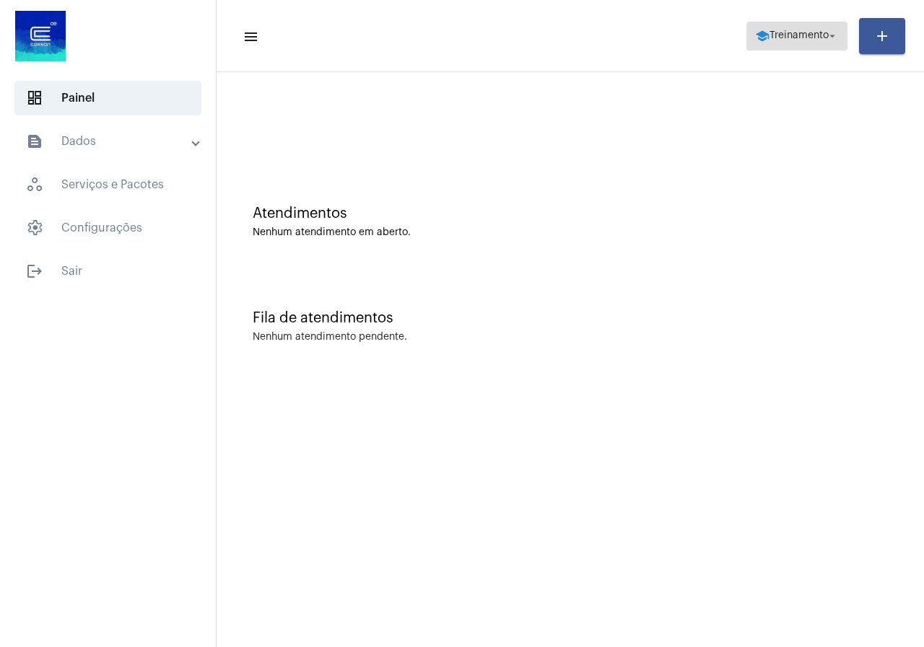
click at [787, 44] on span "school Treinamento arrow_drop_down" at bounding box center [797, 35] width 84 height 26
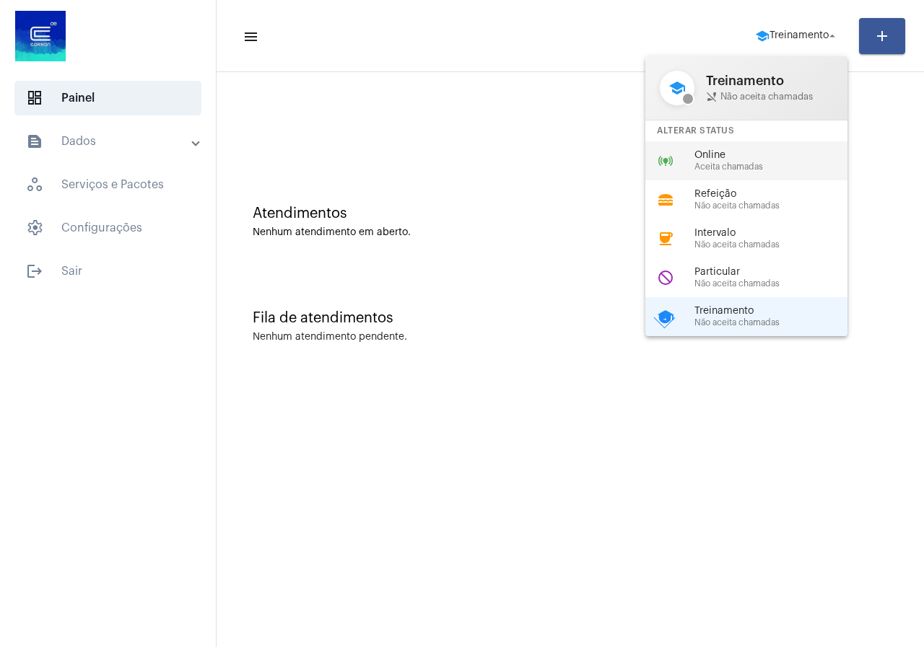
click at [748, 162] on span "Aceita chamadas" at bounding box center [776, 166] width 165 height 9
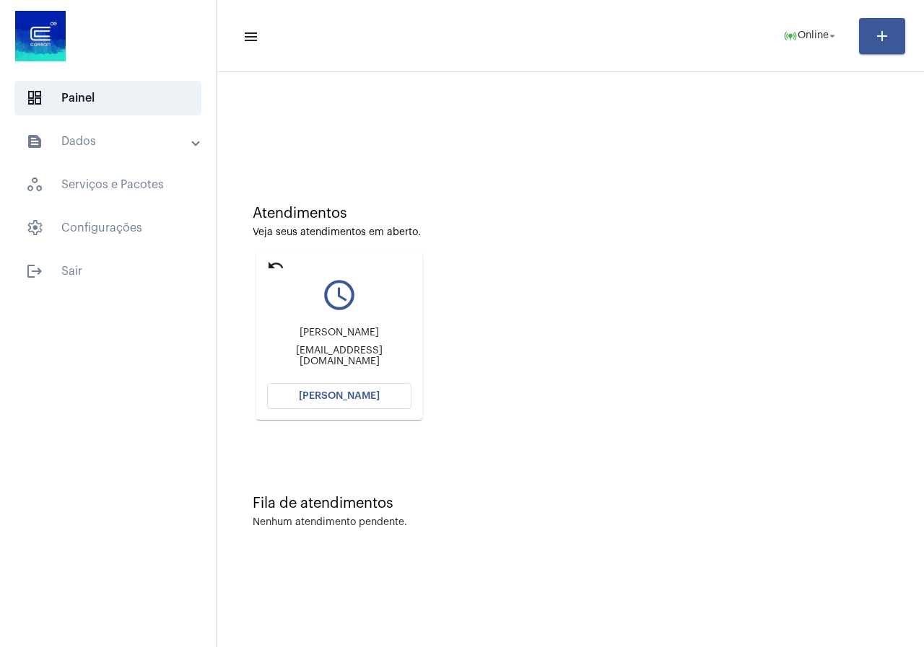
click at [339, 400] on span "[PERSON_NAME]" at bounding box center [339, 396] width 81 height 10
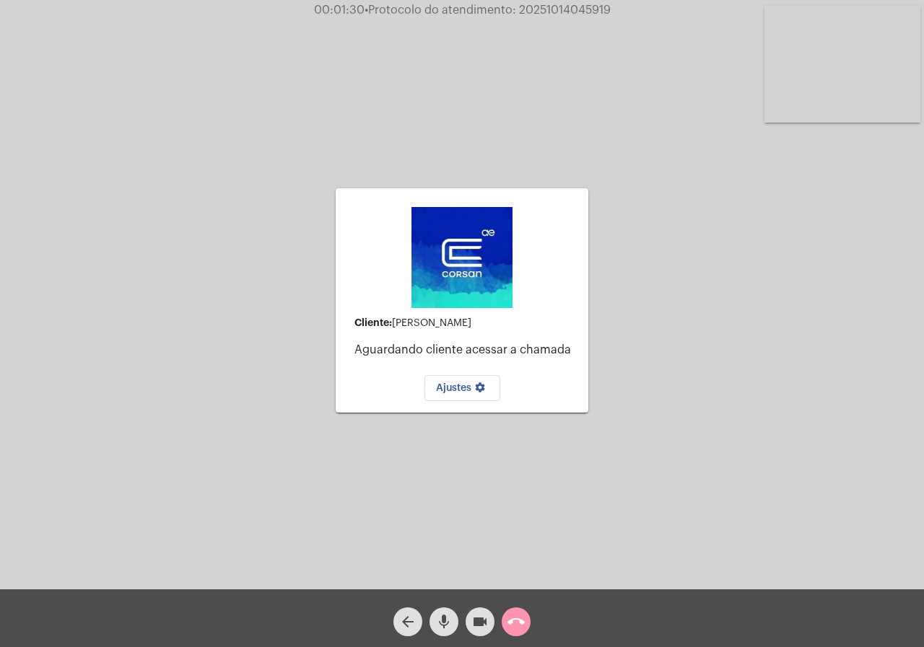
click at [517, 631] on mat-icon "call_end" at bounding box center [515, 621] width 17 height 17
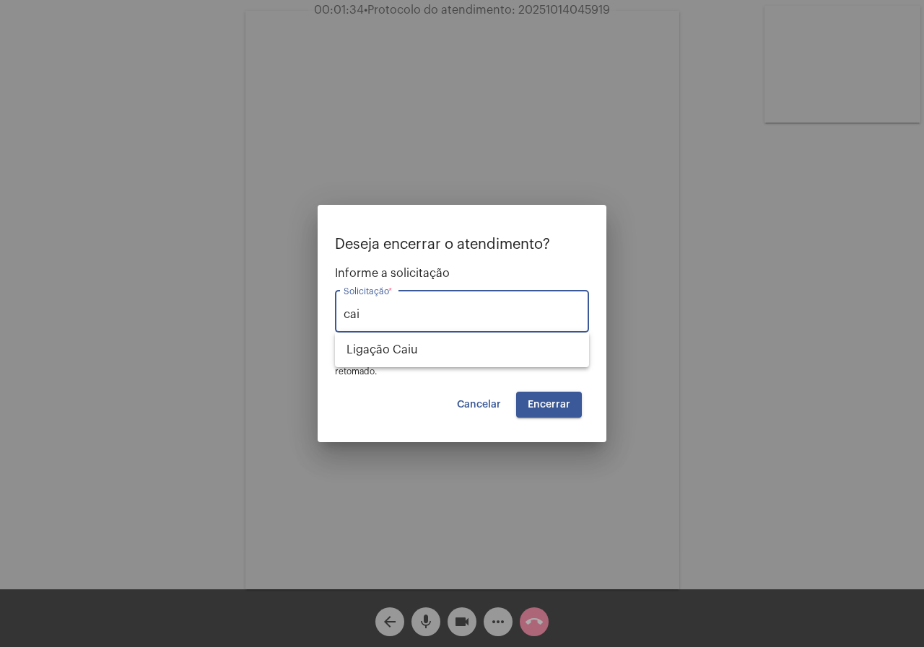
type input "caiu"
click at [483, 411] on button "Cancelar" at bounding box center [478, 405] width 67 height 26
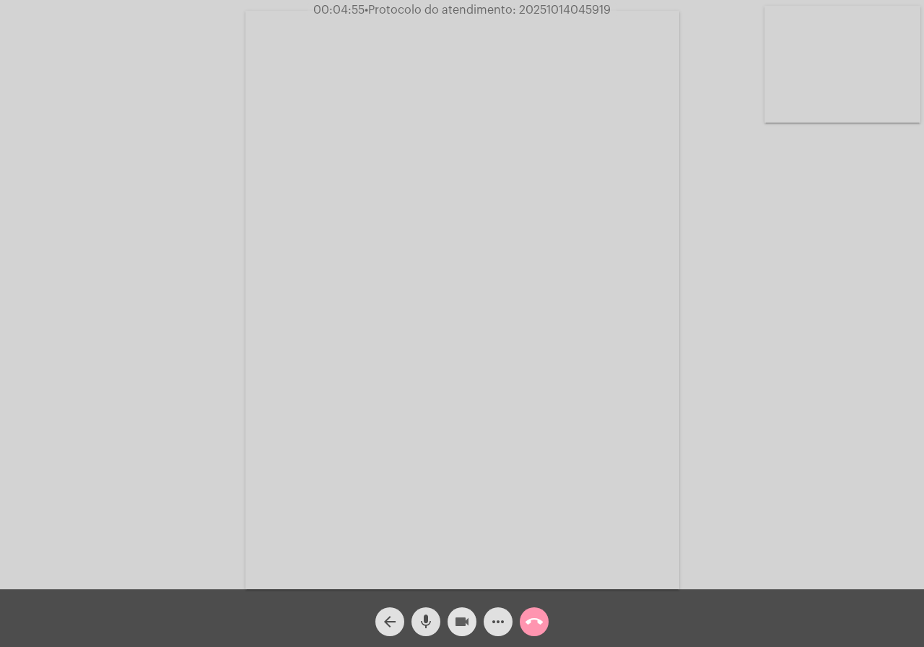
click at [465, 612] on span "videocam" at bounding box center [461, 622] width 17 height 29
click at [462, 621] on mat-icon "videocam_off" at bounding box center [461, 621] width 17 height 17
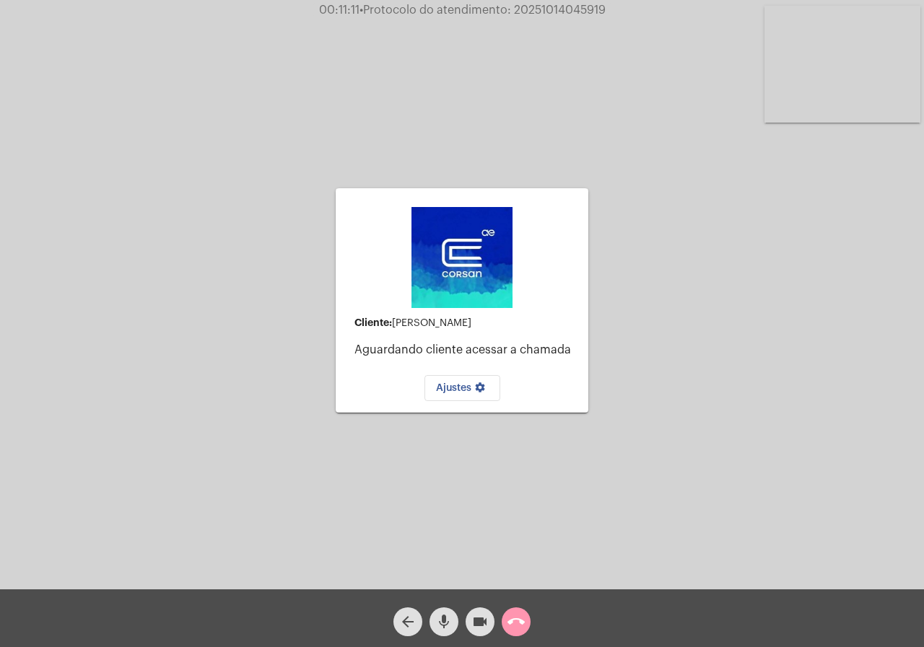
click at [517, 389] on div "Ajustes settings" at bounding box center [461, 384] width 229 height 33
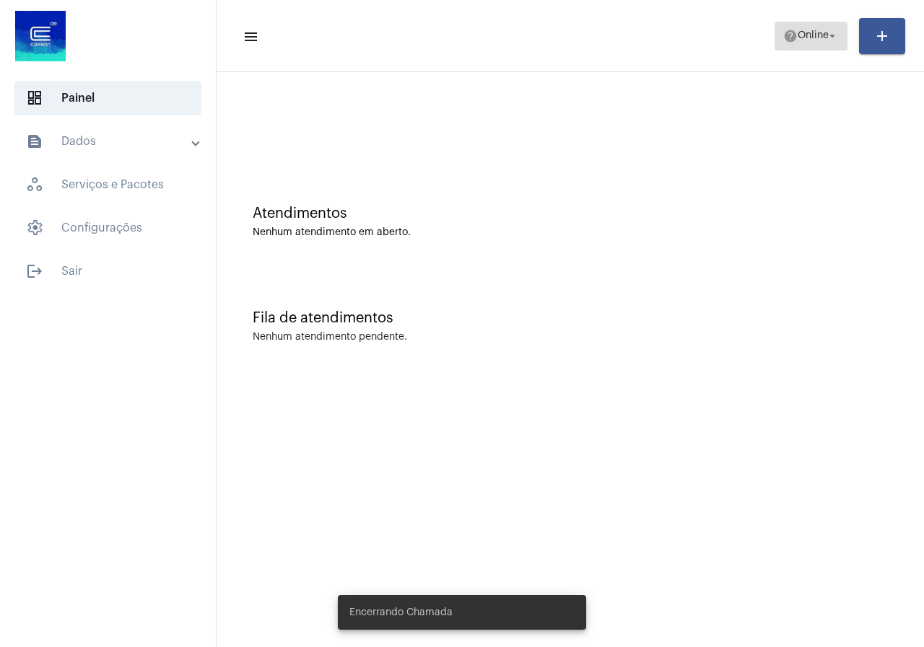
click at [815, 32] on span "Online" at bounding box center [812, 36] width 31 height 10
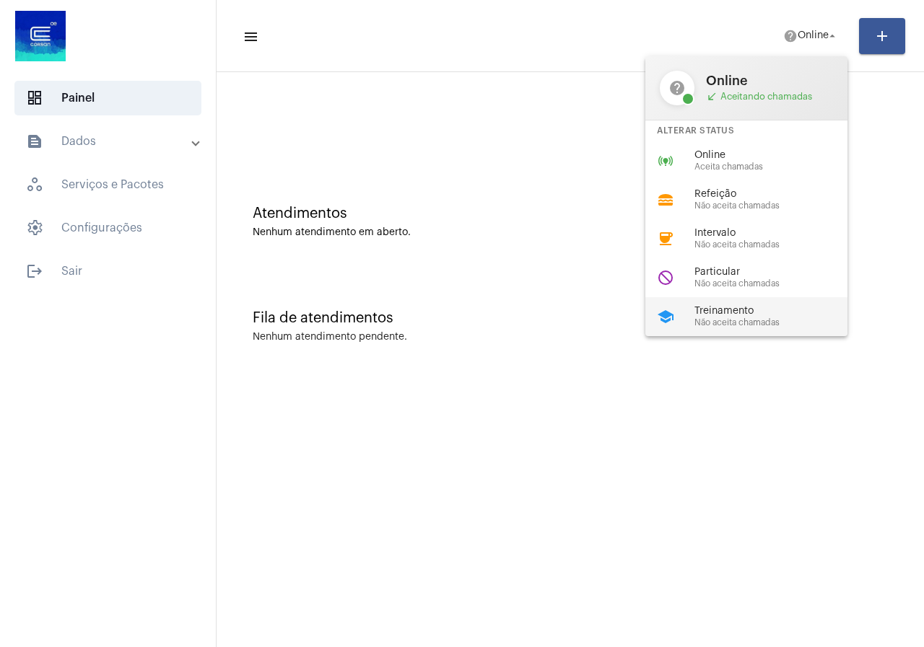
click at [775, 315] on span "Treinamento" at bounding box center [776, 311] width 165 height 11
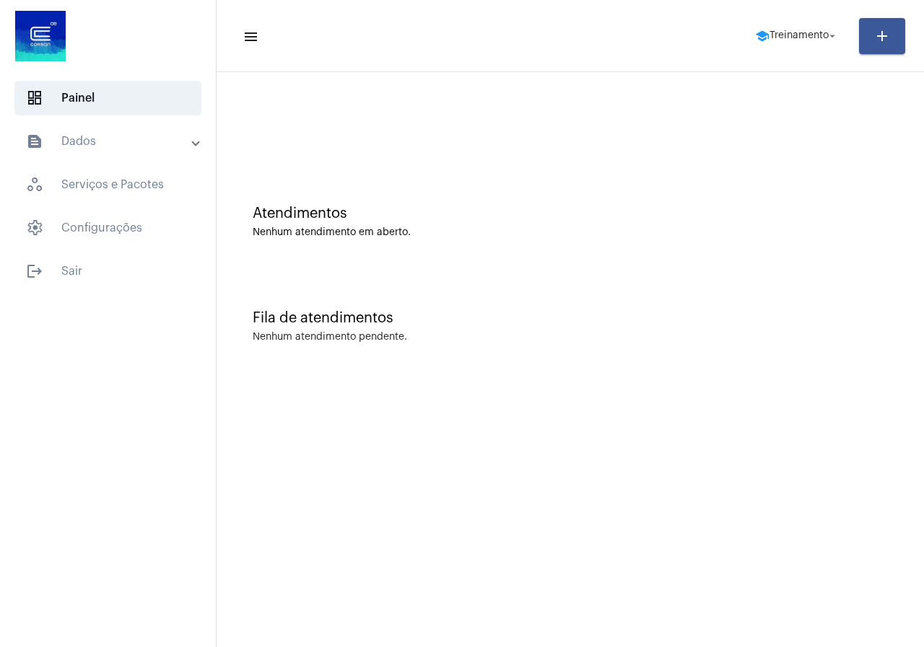
click at [45, 147] on mat-panel-title "text_snippet_outlined Dados" at bounding box center [109, 141] width 167 height 17
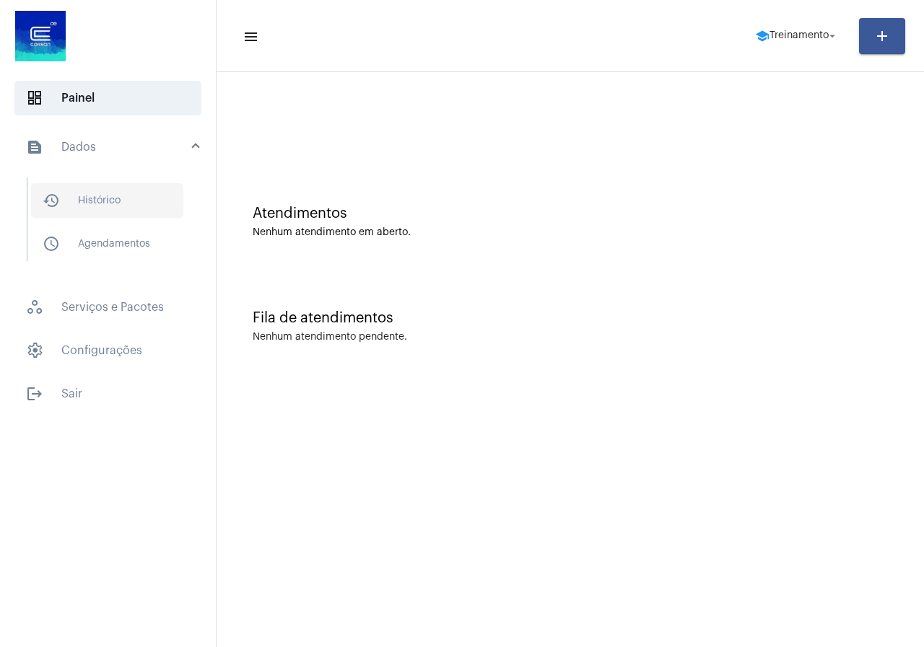
click at [120, 192] on span "history_outlined Histórico" at bounding box center [107, 200] width 152 height 35
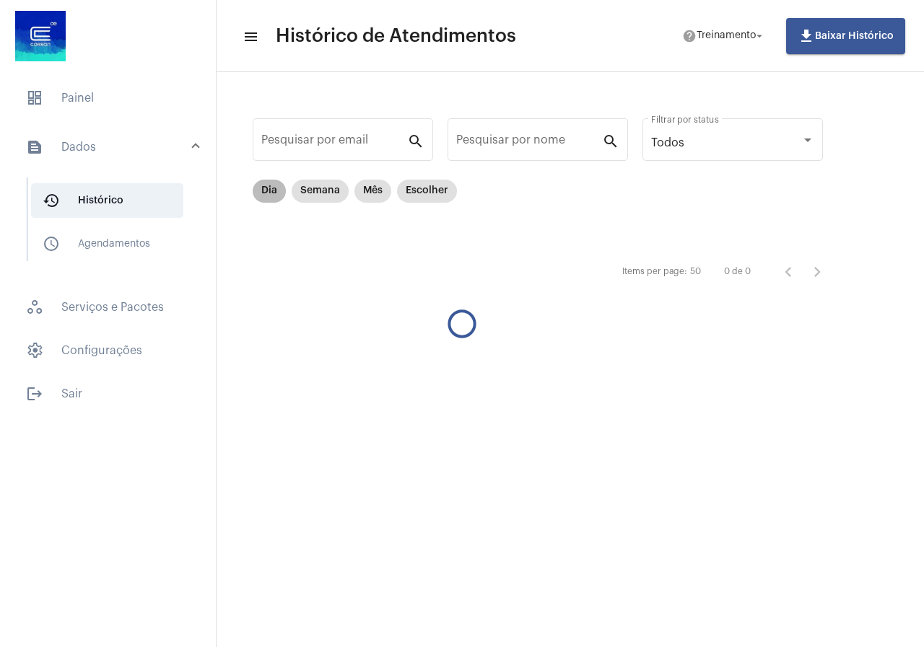
click at [281, 194] on mat-chip "Dia" at bounding box center [269, 191] width 33 height 23
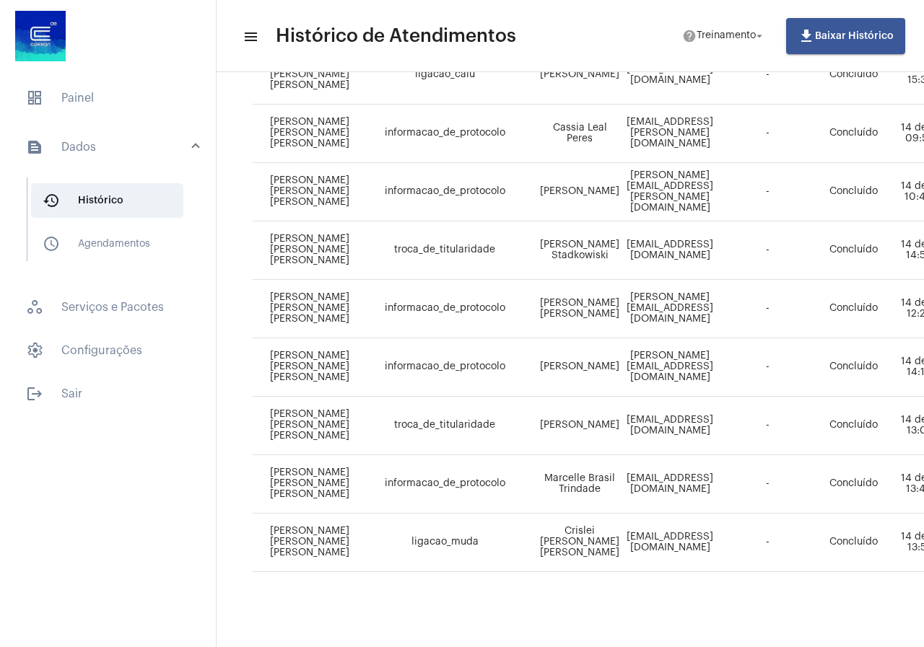
scroll to position [317, 0]
click at [550, 634] on div "Pesquisar por email search Pesquisar por nome search Todos Filtrar por status D…" at bounding box center [569, 206] width 707 height 881
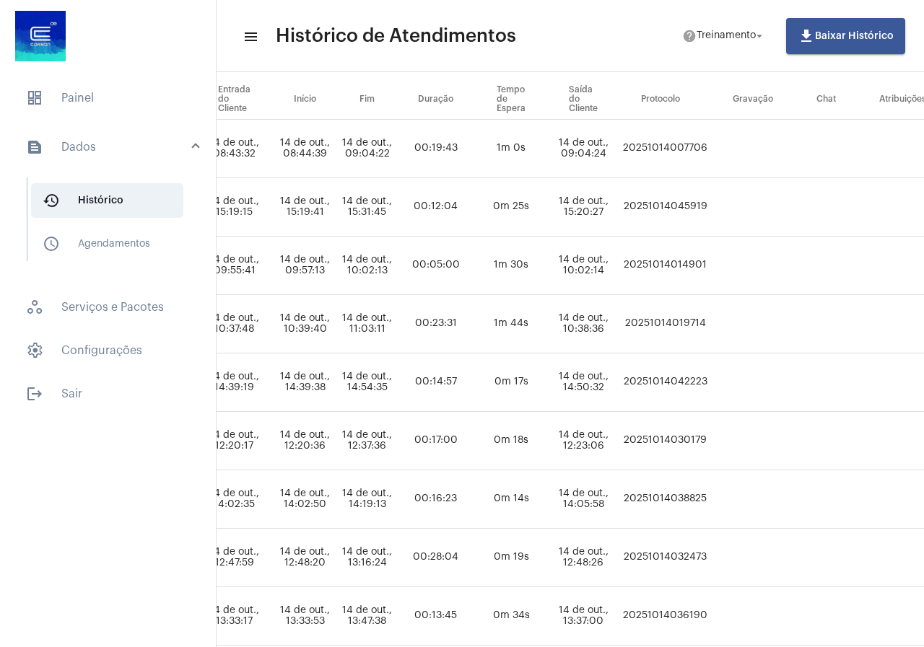
scroll to position [172, 783]
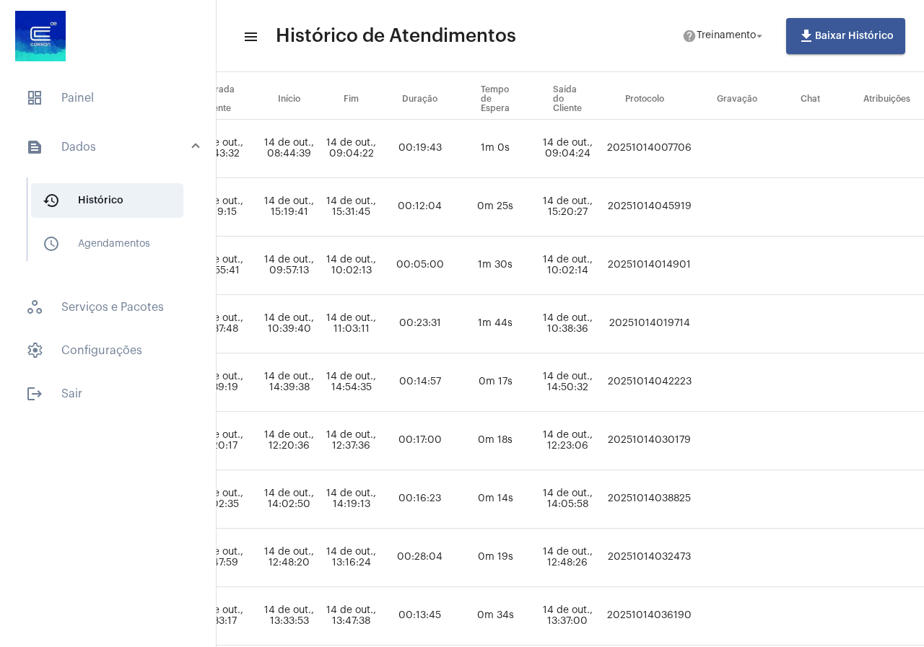
click at [679, 201] on td "20251014045919" at bounding box center [649, 207] width 92 height 58
copy td "20251014045919"
click at [84, 108] on span "dashboard Painel" at bounding box center [107, 98] width 187 height 35
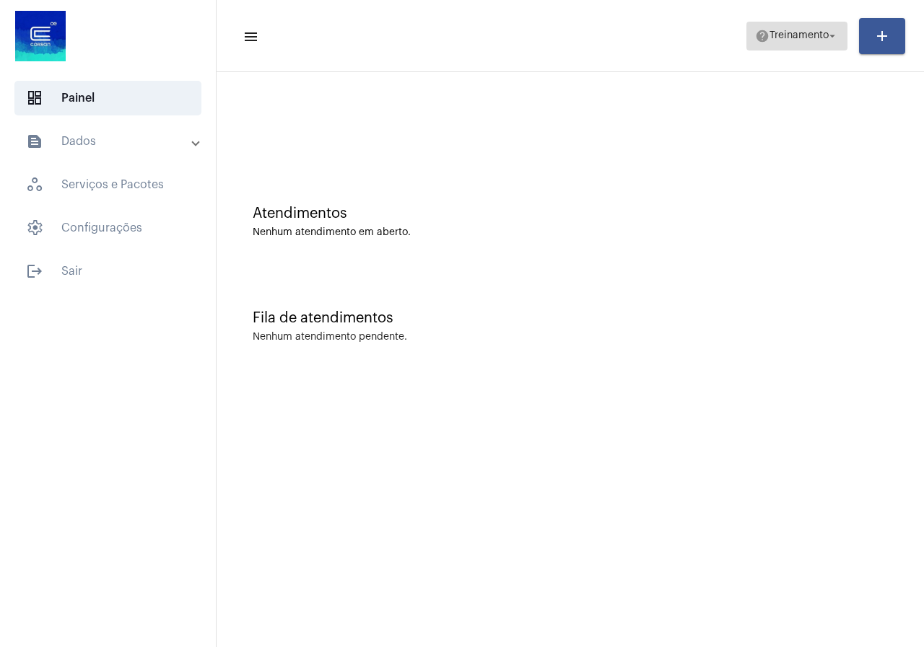
click at [761, 38] on mat-icon "help" at bounding box center [762, 36] width 14 height 14
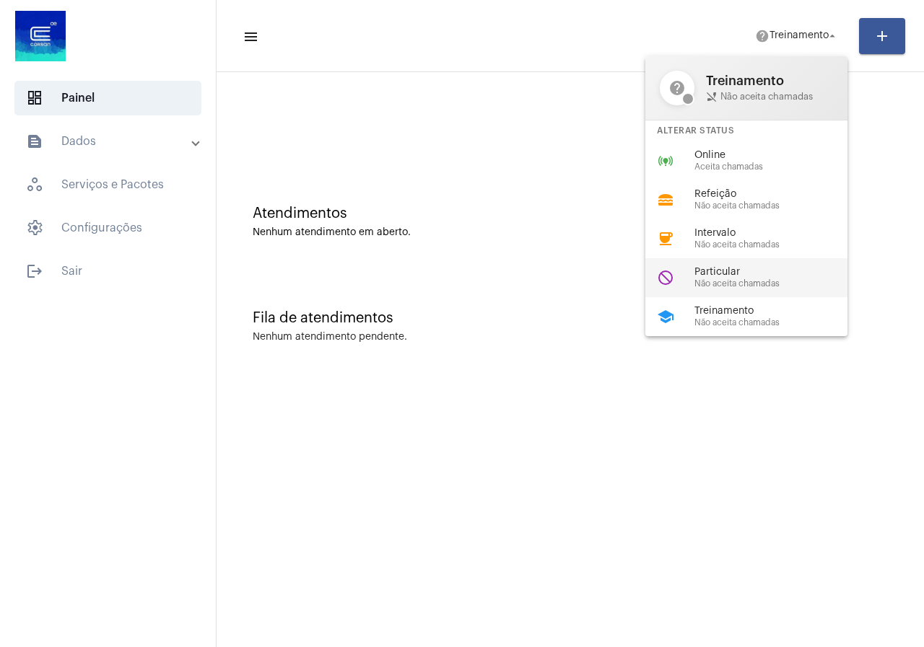
click at [746, 279] on span "Não aceita chamadas" at bounding box center [776, 283] width 165 height 9
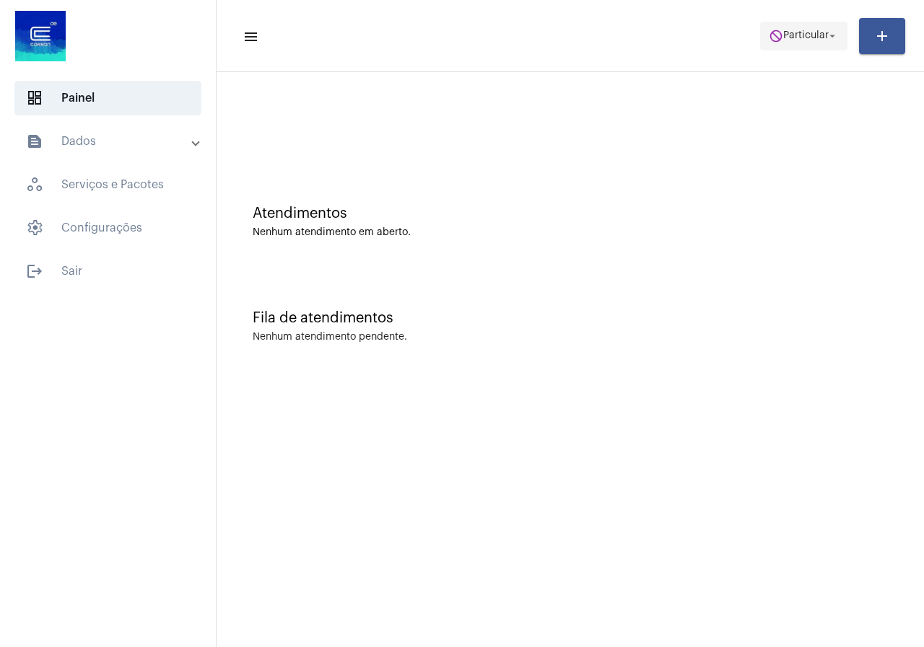
click at [803, 35] on span "Particular" at bounding box center [805, 36] width 45 height 10
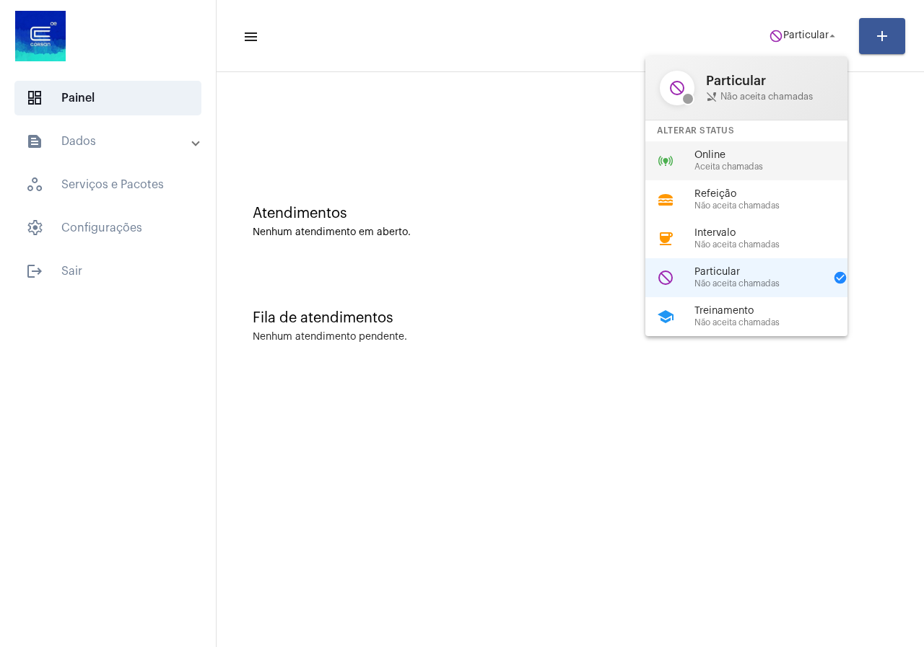
click at [748, 170] on span "Aceita chamadas" at bounding box center [776, 166] width 165 height 9
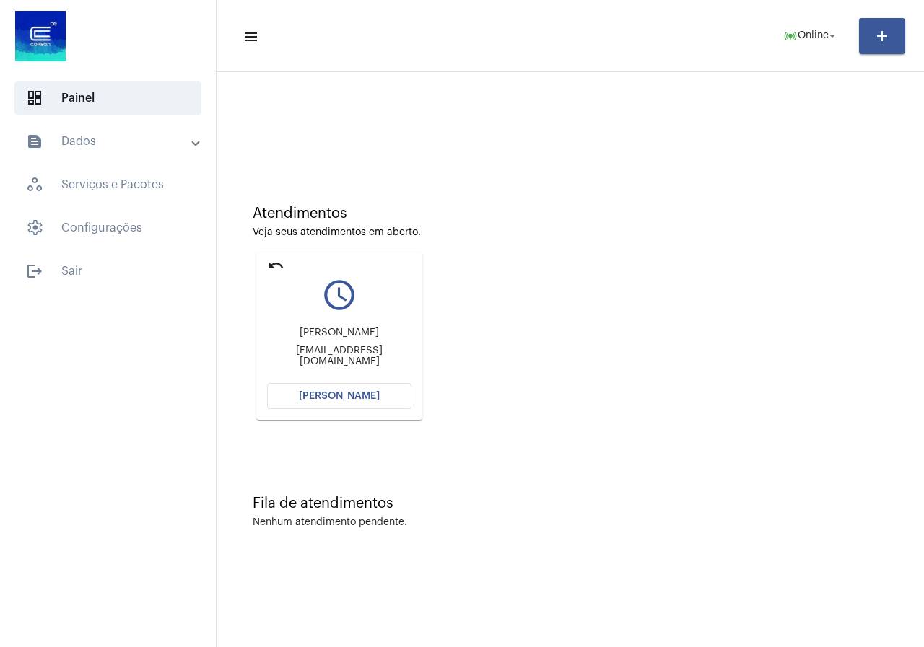
click at [303, 401] on span "[PERSON_NAME]" at bounding box center [339, 396] width 81 height 10
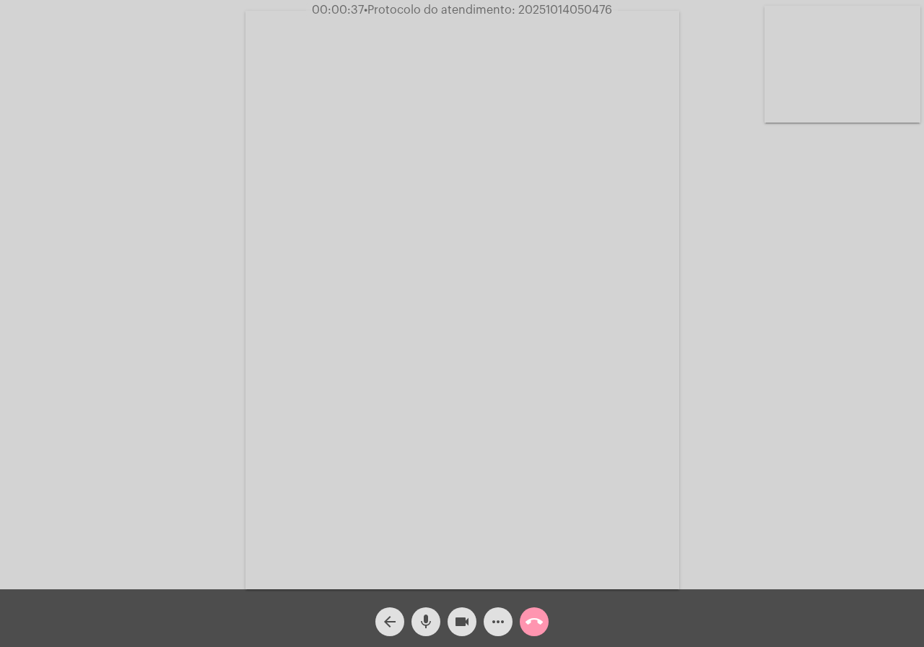
click at [496, 616] on mat-icon "more_horiz" at bounding box center [497, 621] width 17 height 17
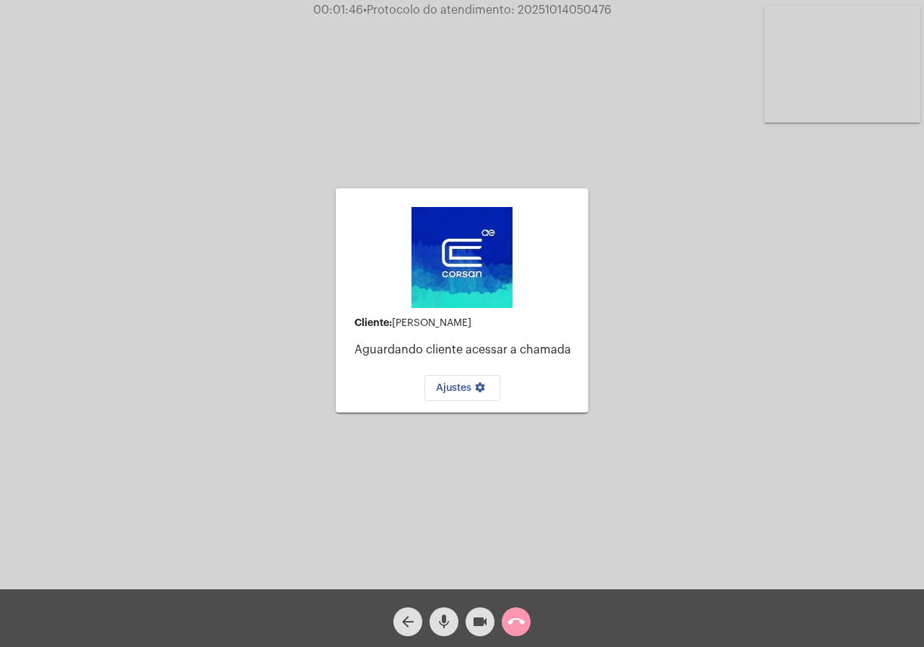
click at [511, 611] on span "call_end" at bounding box center [515, 622] width 17 height 29
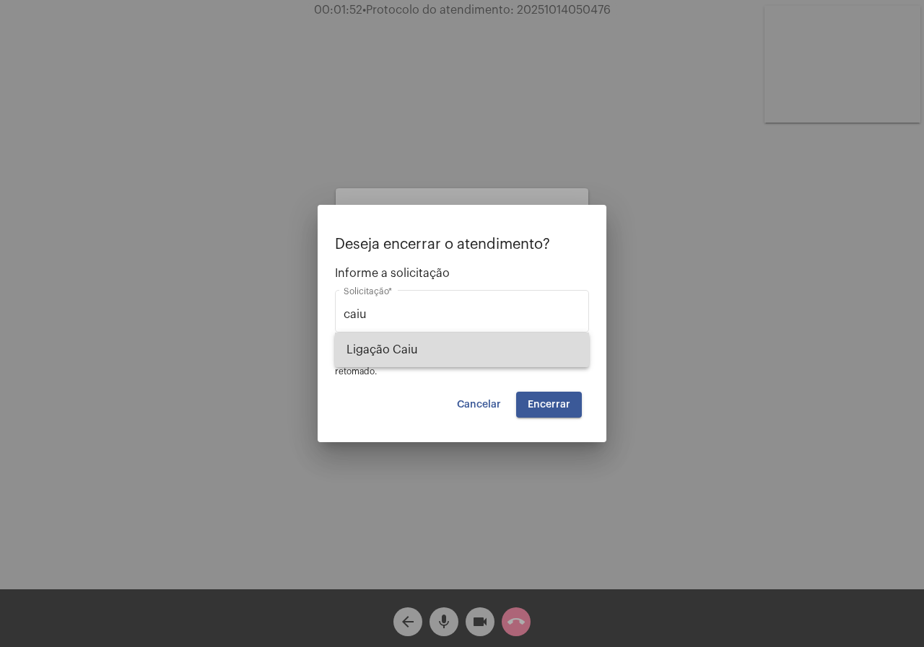
click at [398, 350] on span "Ligação Caiu" at bounding box center [461, 350] width 231 height 35
type input "Ligação Caiu"
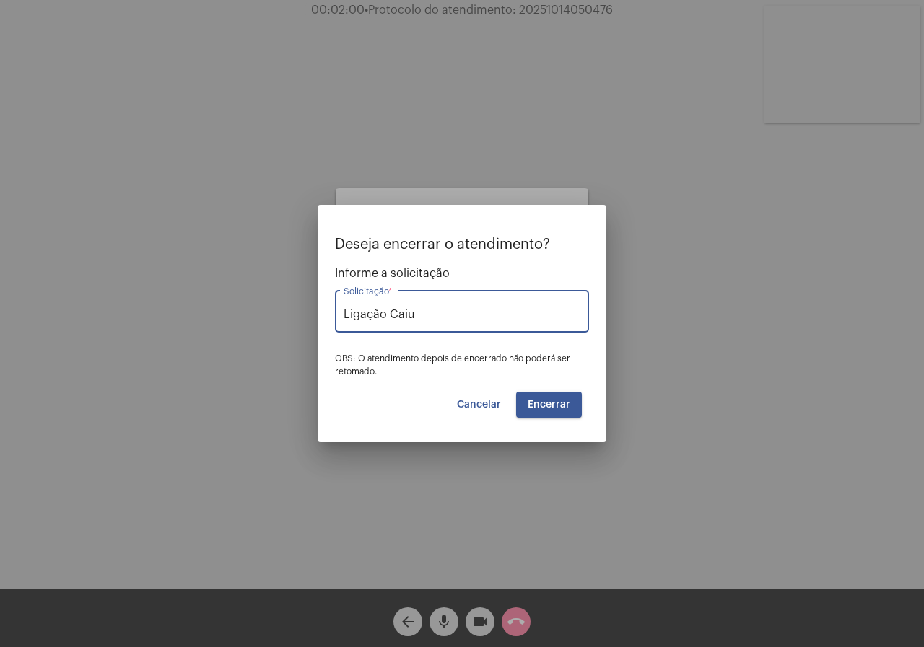
click at [551, 406] on span "Encerrar" at bounding box center [549, 405] width 43 height 10
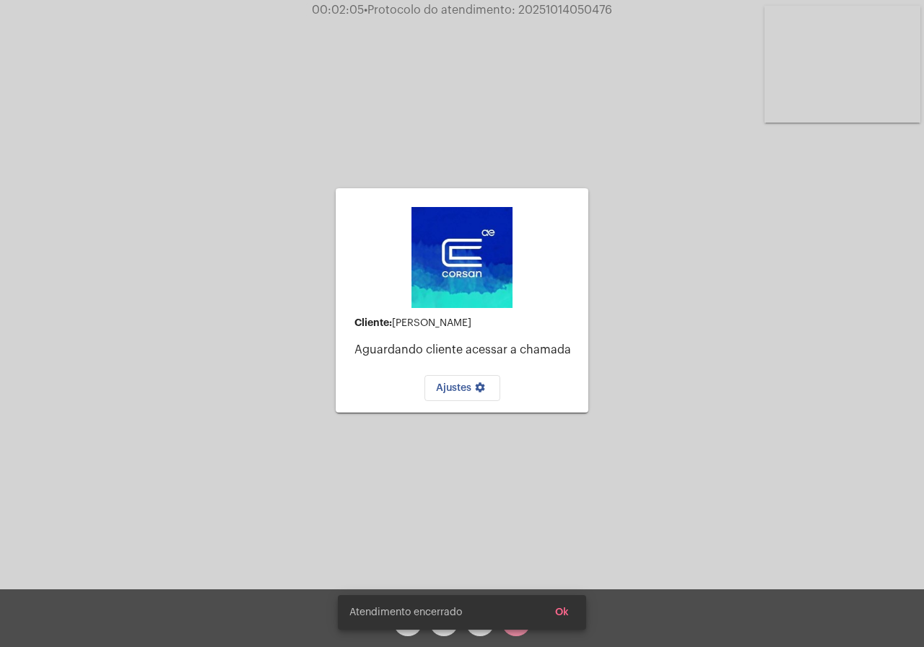
click at [560, 605] on button "Ok" at bounding box center [561, 613] width 37 height 26
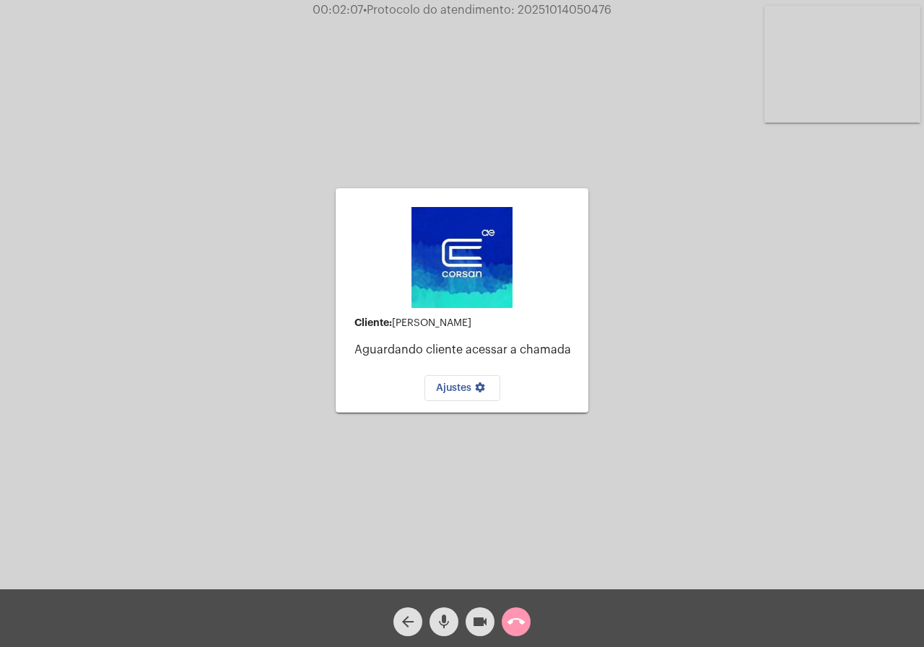
click at [539, 608] on div "arrow_back mic videocam call_end" at bounding box center [462, 619] width 924 height 58
click at [525, 622] on button "call_end" at bounding box center [516, 622] width 29 height 29
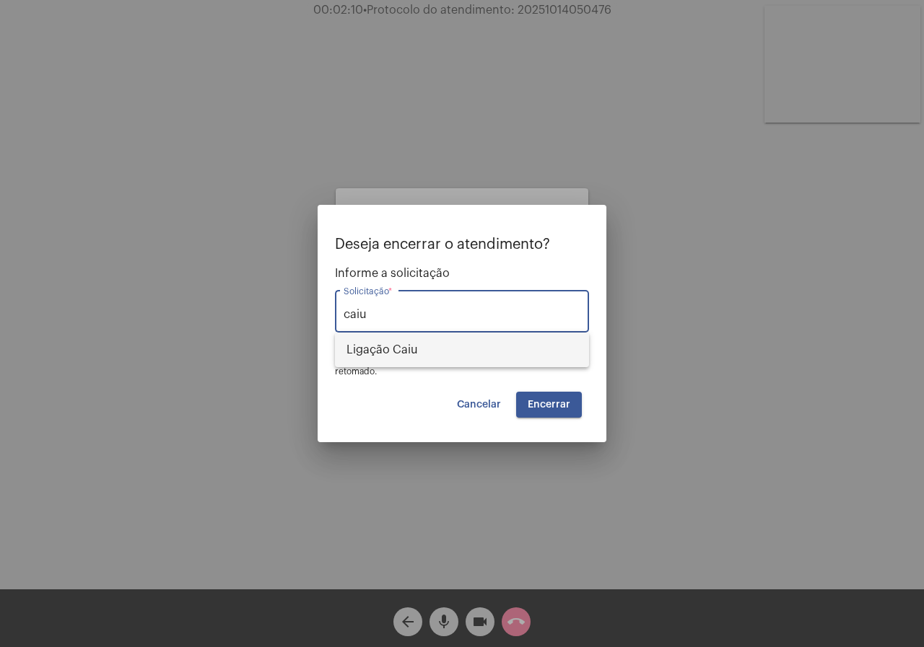
click at [442, 346] on span "Ligação Caiu" at bounding box center [461, 350] width 231 height 35
type input "Ligação Caiu"
click at [548, 408] on span "Encerrar" at bounding box center [549, 405] width 43 height 10
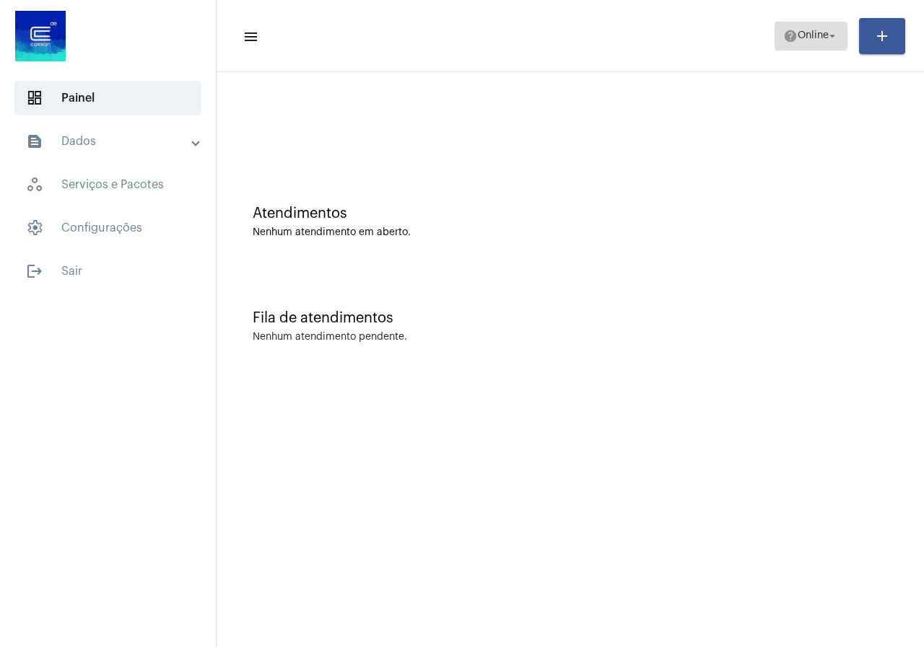
click at [808, 34] on span "Online" at bounding box center [812, 36] width 31 height 10
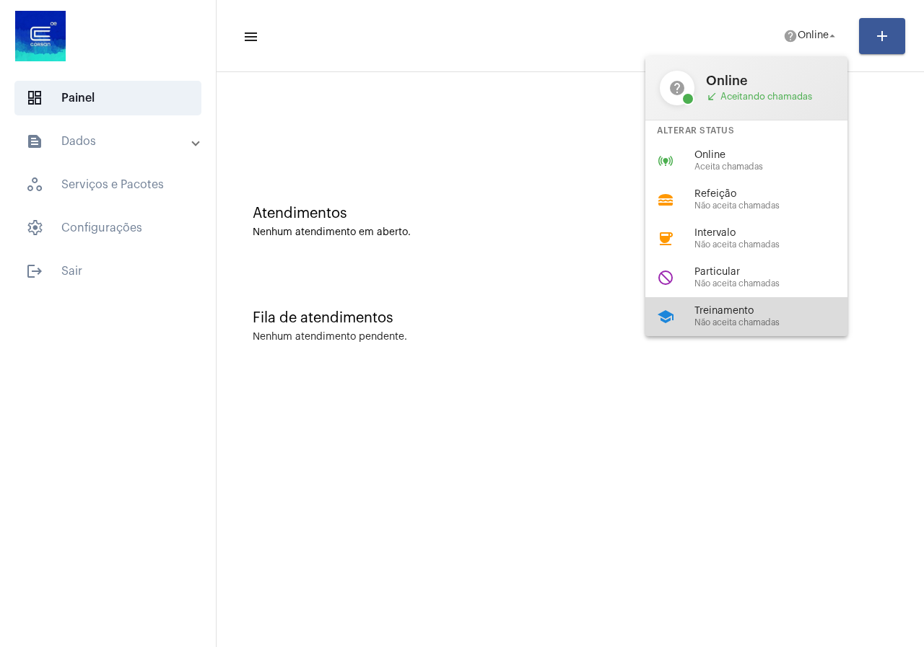
click at [761, 306] on span "Treinamento" at bounding box center [776, 311] width 165 height 11
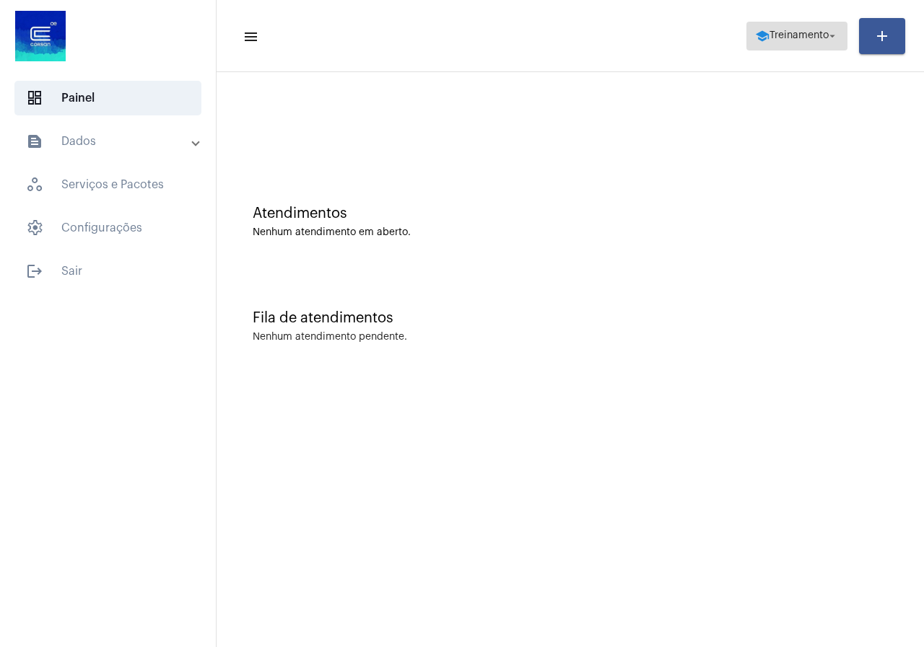
click at [755, 48] on span "school Treinamento arrow_drop_down" at bounding box center [797, 35] width 84 height 26
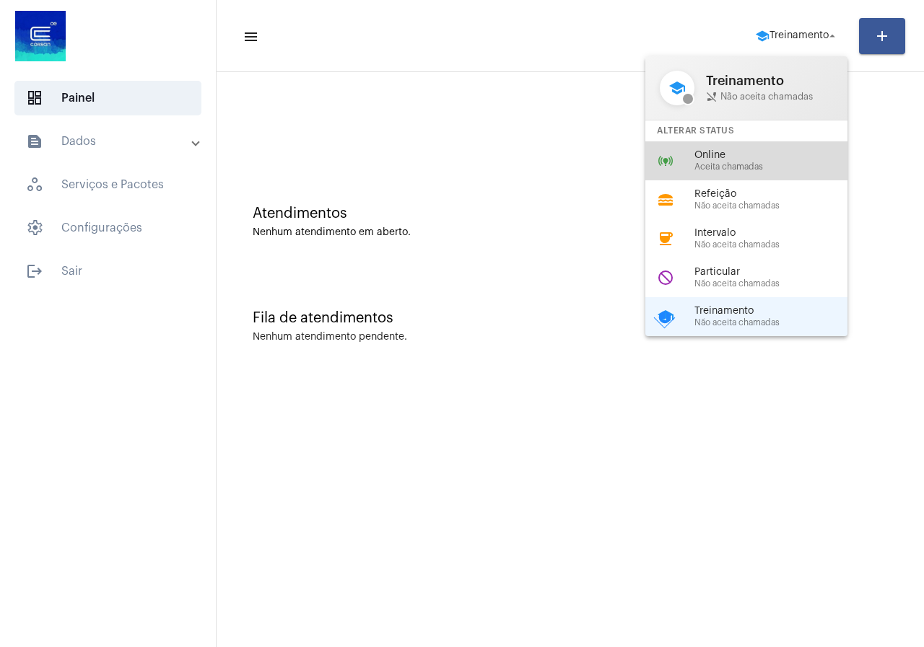
click at [712, 172] on div "online_prediction Online Aceita chamadas" at bounding box center [757, 160] width 225 height 39
